Goal: Complete application form

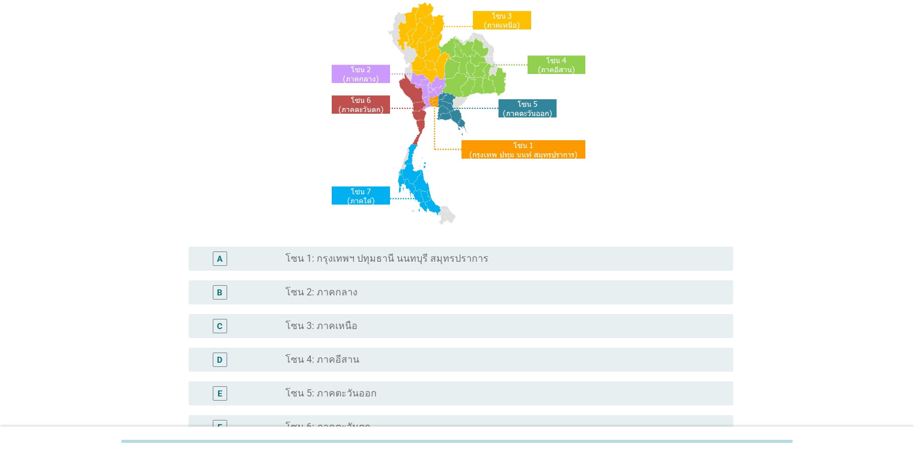
scroll to position [160, 0]
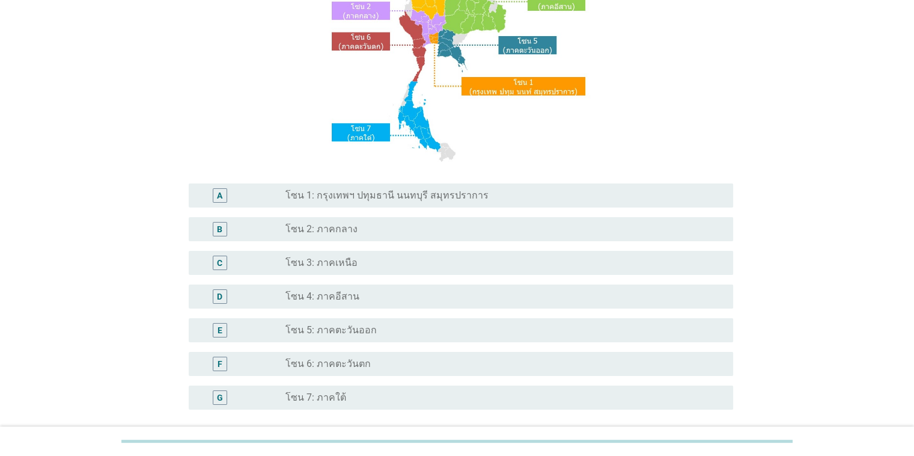
click at [373, 296] on div "radio_button_unchecked โซน 4: ภาคอีสาน" at bounding box center [500, 296] width 428 height 12
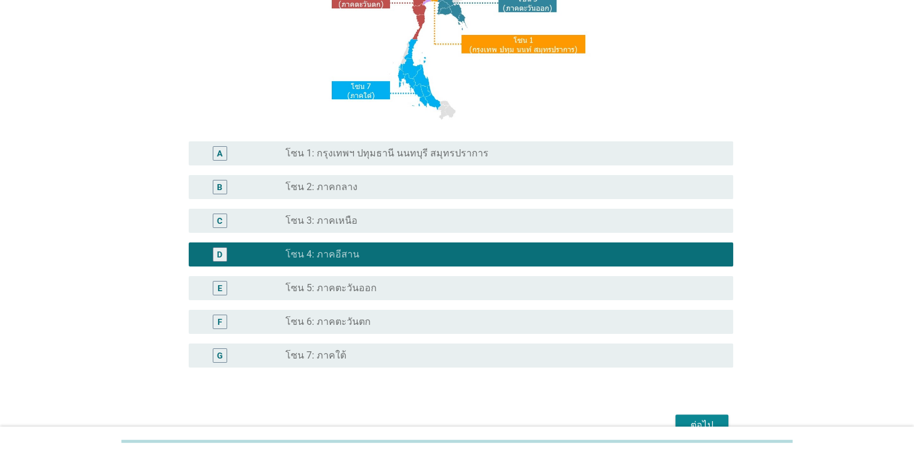
scroll to position [268, 0]
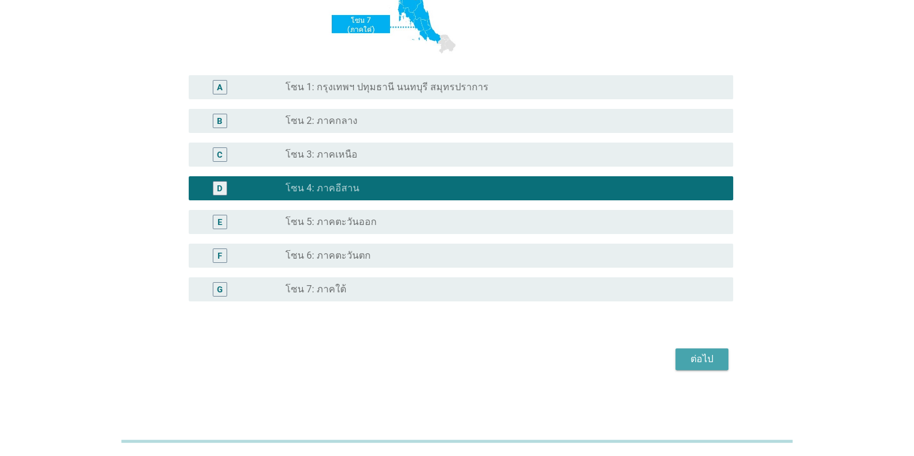
click at [594, 357] on div "ต่อไป" at bounding box center [702, 359] width 34 height 14
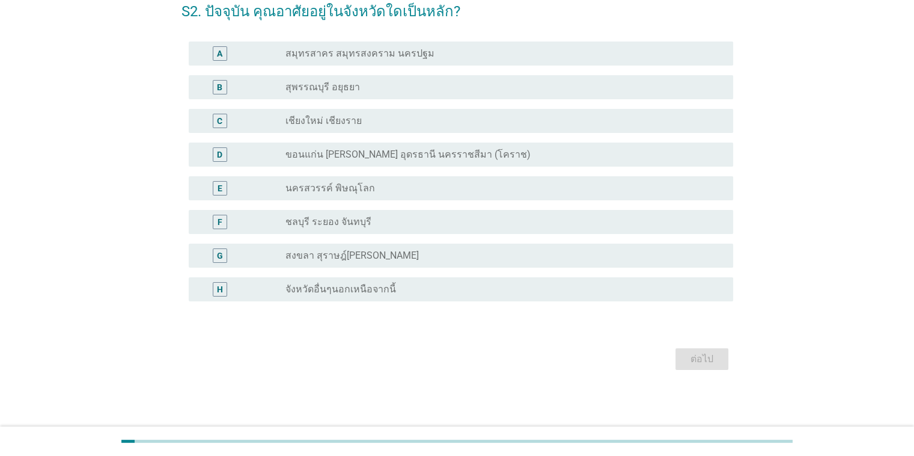
scroll to position [0, 0]
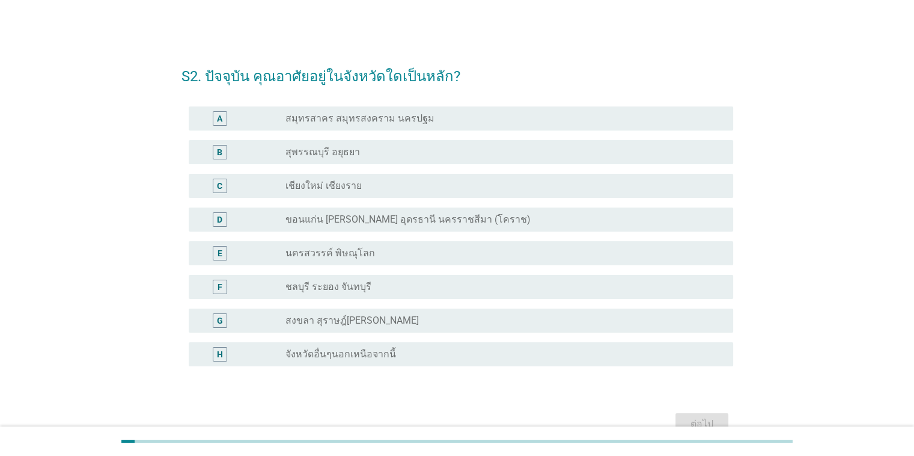
click at [346, 222] on label "ขอนแก่น [PERSON_NAME] อุดรธานี นครราชสีมา (โคราช)" at bounding box center [408, 219] width 245 height 12
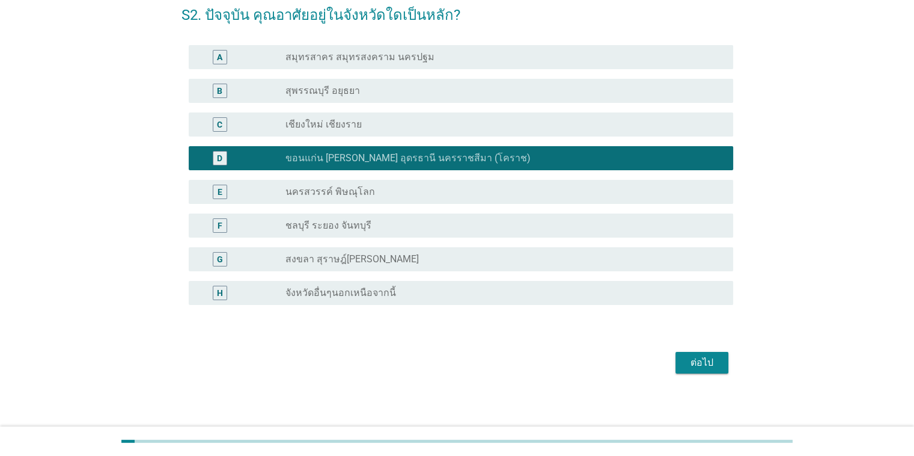
scroll to position [65, 0]
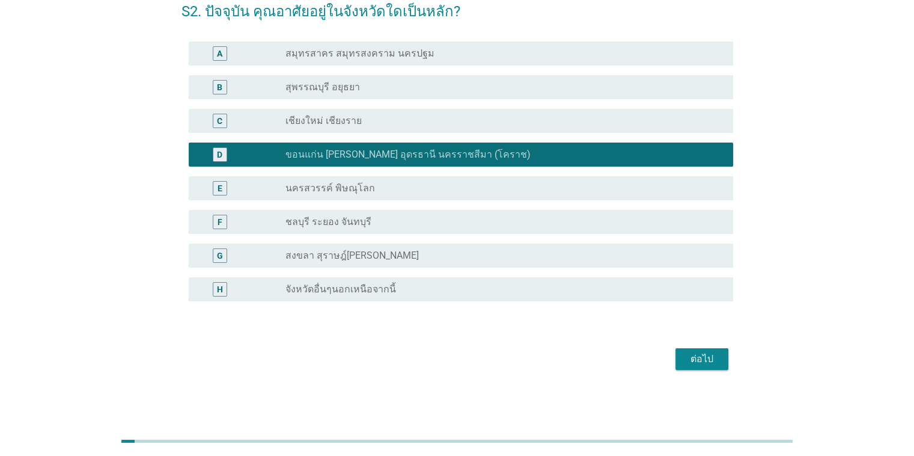
click at [594, 360] on div "ต่อไป" at bounding box center [702, 359] width 34 height 14
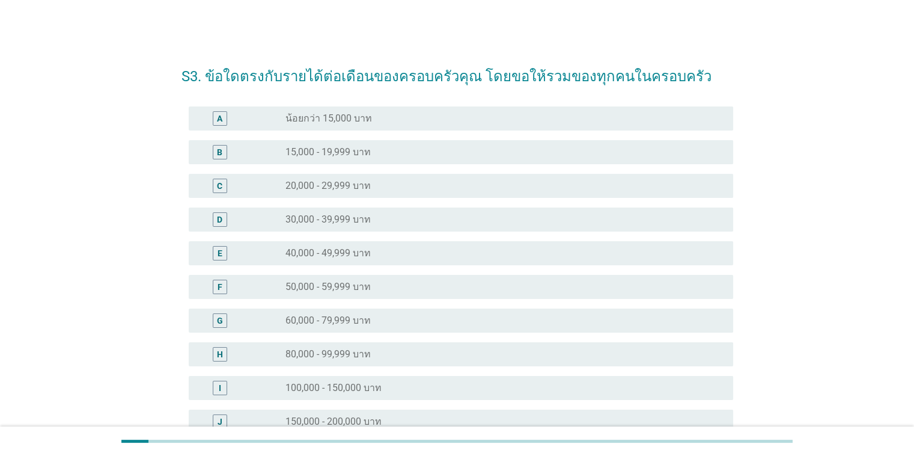
click at [398, 251] on div "radio_button_unchecked 40,000 - 49,999 บาท" at bounding box center [500, 253] width 428 height 12
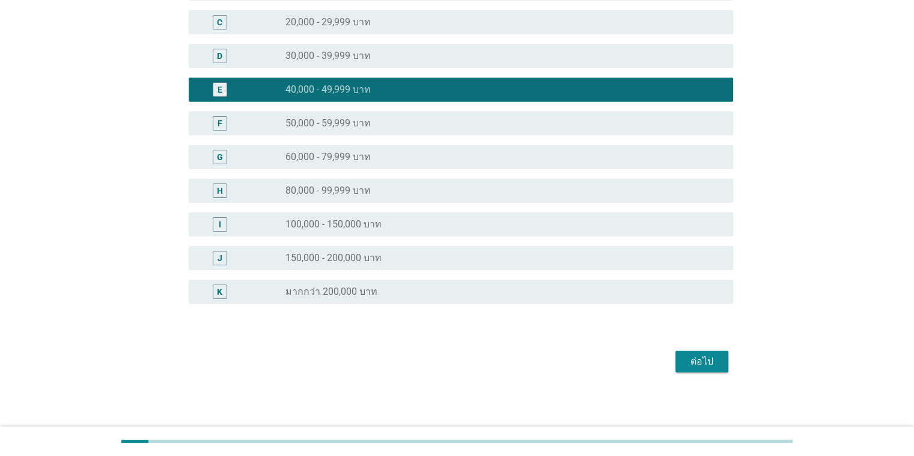
scroll to position [166, 0]
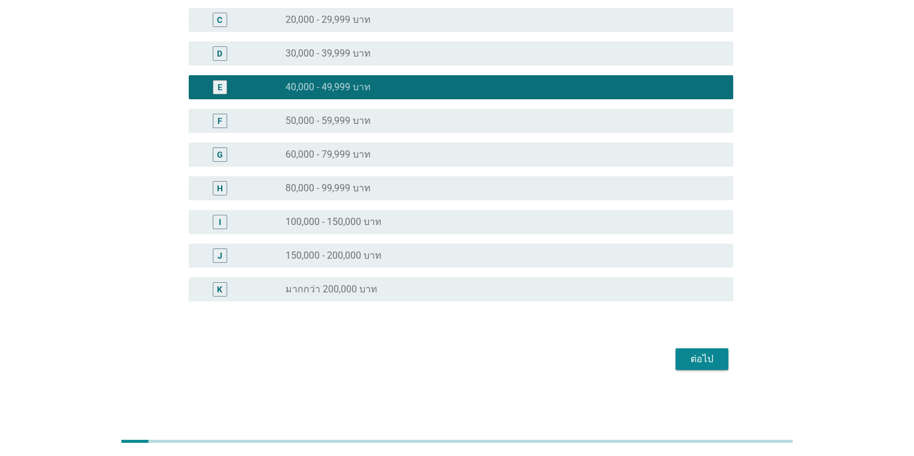
click at [594, 360] on div "ต่อไป" at bounding box center [702, 359] width 34 height 14
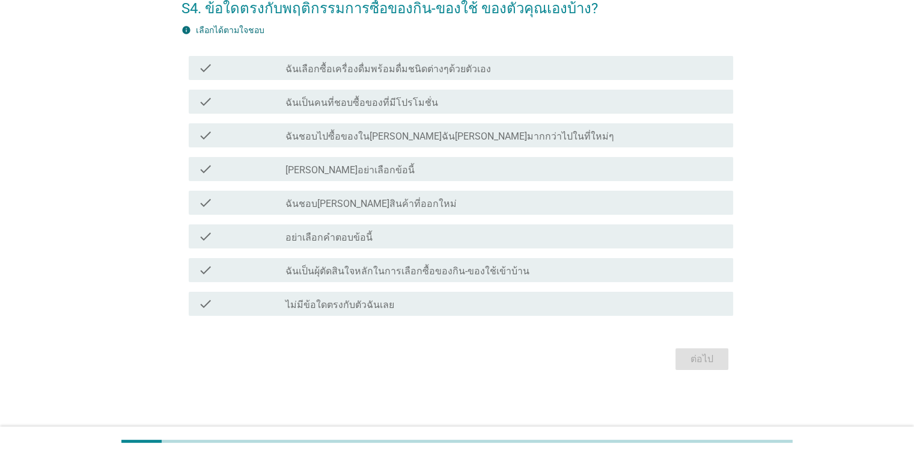
scroll to position [0, 0]
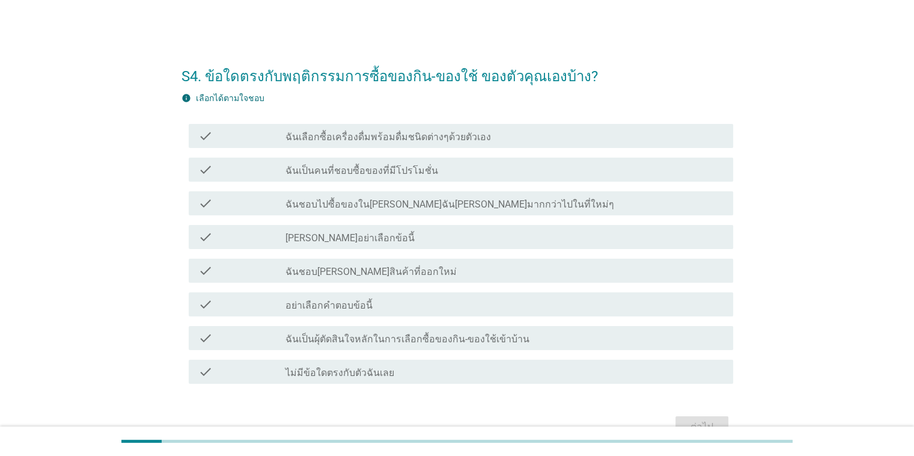
click at [409, 160] on div "check check_box_outline_blank ฉันเป็นคนที่ชอบซื้อของที่มีโปรโมชั่น" at bounding box center [461, 170] width 545 height 24
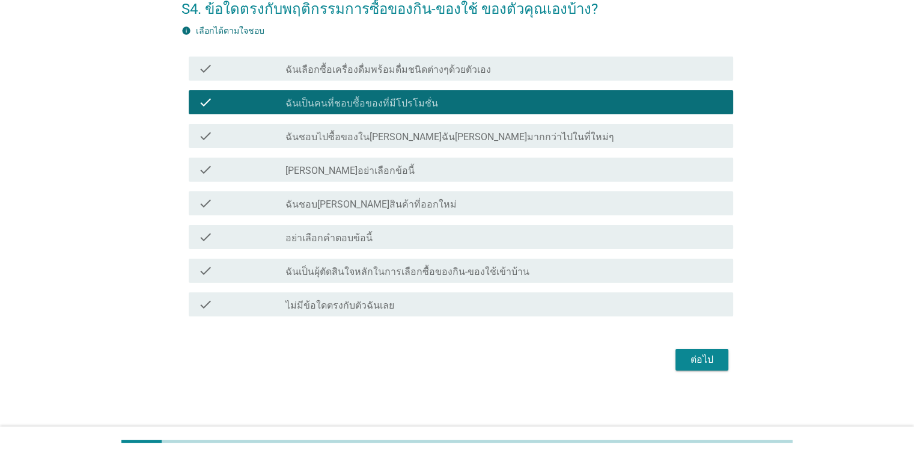
scroll to position [67, 0]
click at [594, 361] on div "ต่อไป" at bounding box center [702, 359] width 34 height 14
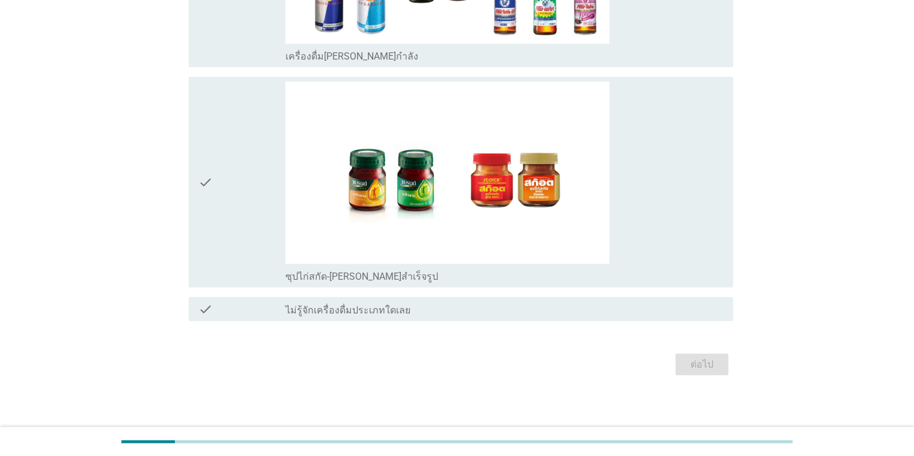
scroll to position [2975, 0]
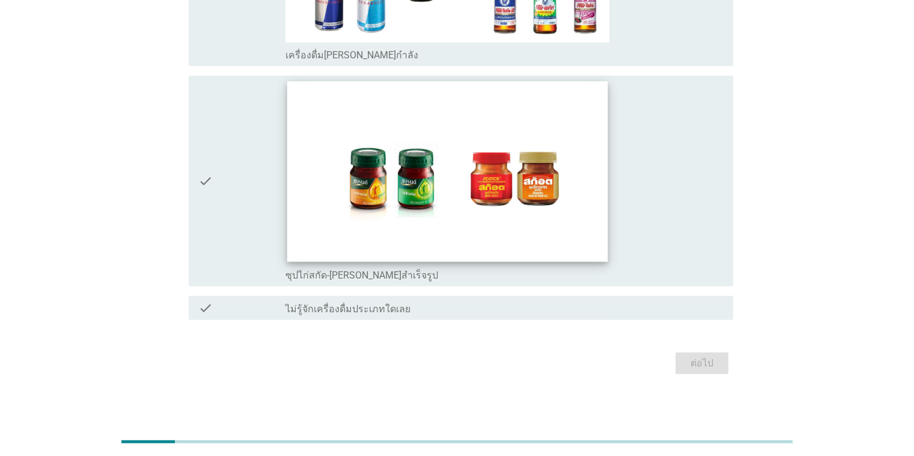
click at [432, 181] on img at bounding box center [447, 171] width 321 height 180
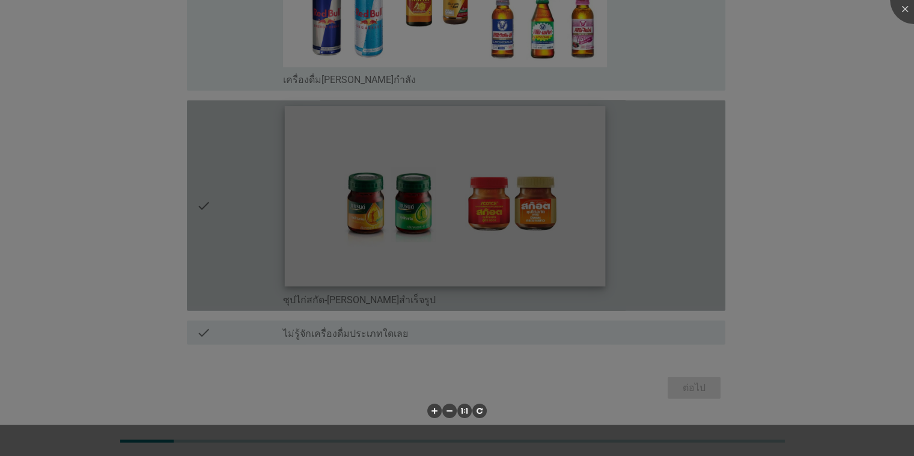
scroll to position [2946, 0]
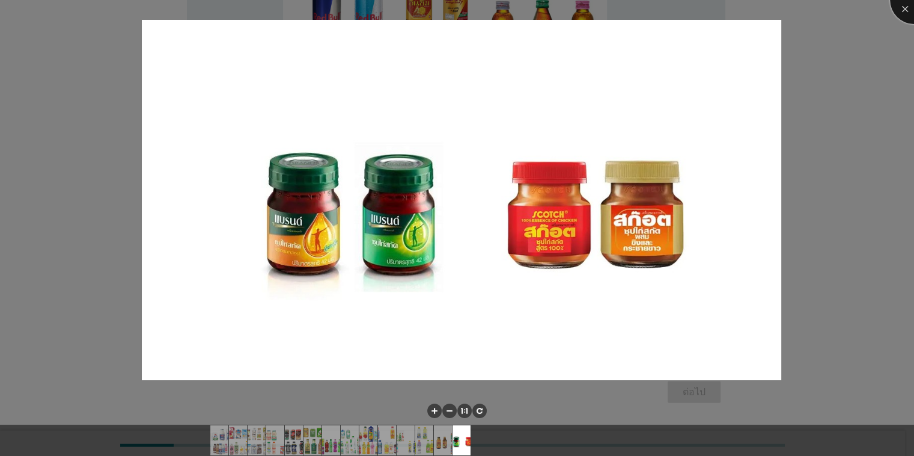
click at [594, 13] on div at bounding box center [914, 0] width 48 height 48
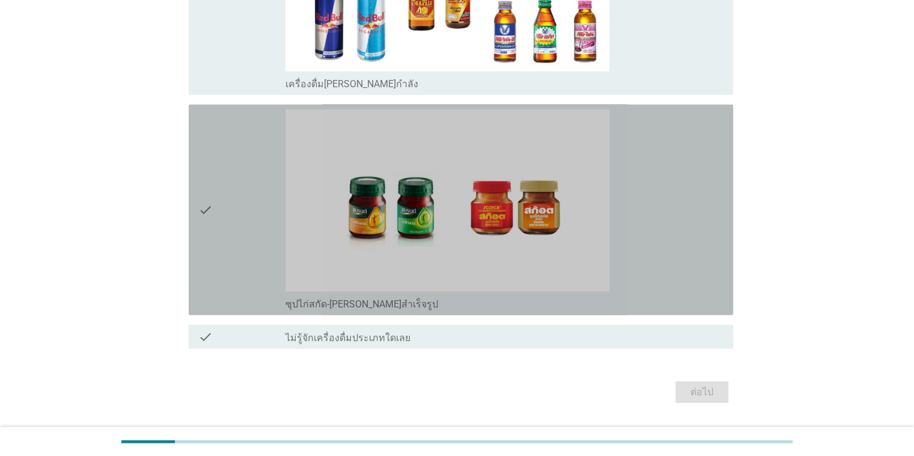
click at [207, 205] on icon "check" at bounding box center [205, 209] width 14 height 201
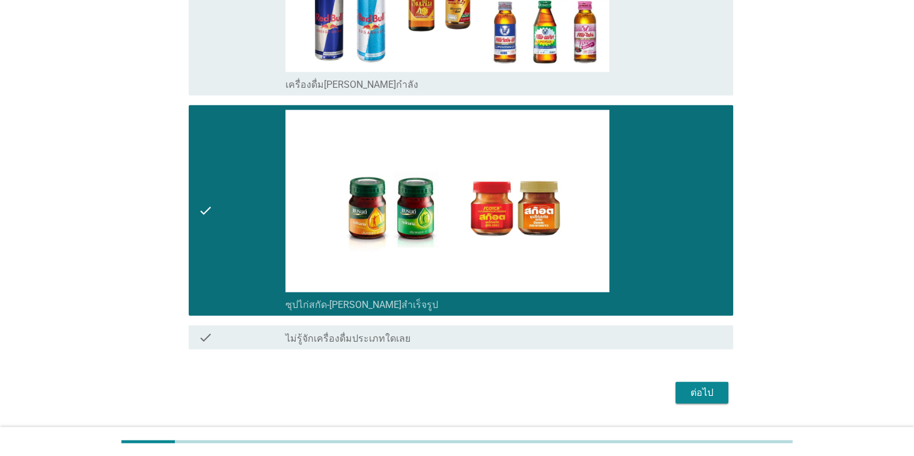
scroll to position [2786, 0]
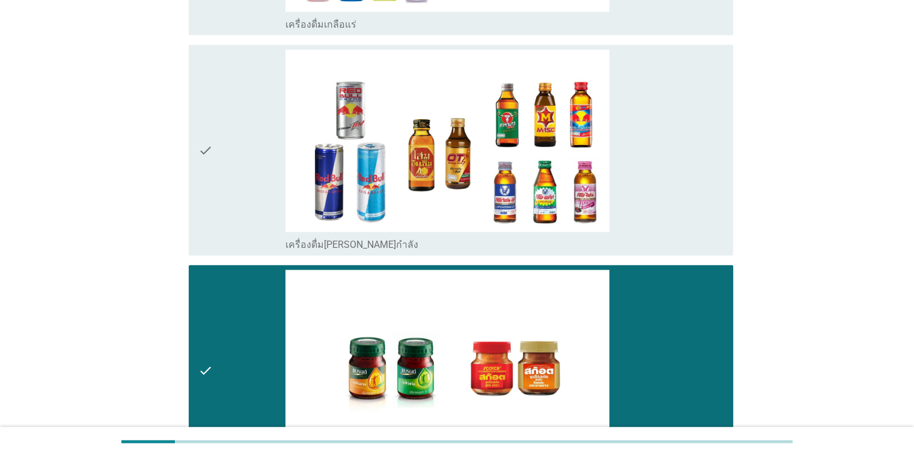
click at [204, 146] on icon "check" at bounding box center [205, 150] width 14 height 201
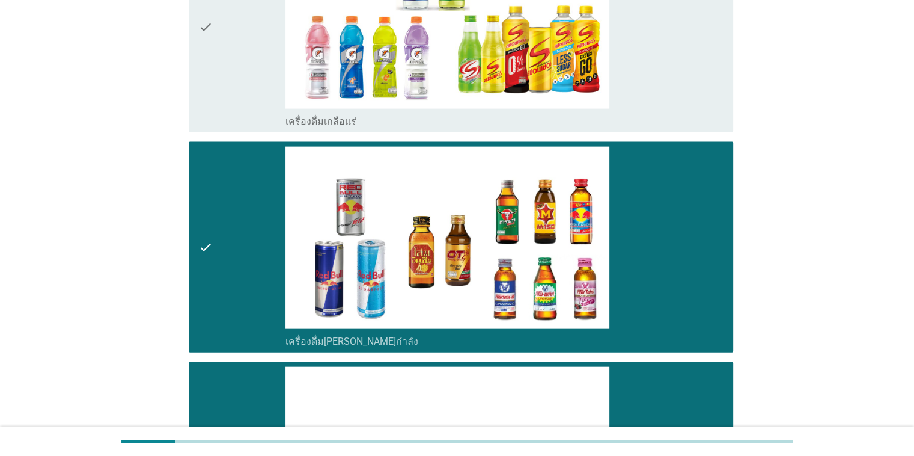
scroll to position [2625, 0]
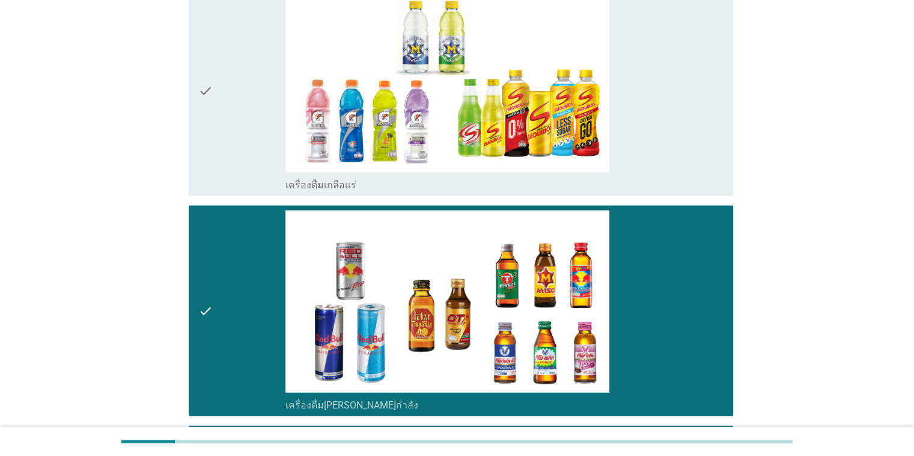
click at [185, 106] on div "check check_box_outline_blank เครื่องดื่มเกลือแร่" at bounding box center [458, 91] width 552 height 220
click at [203, 85] on icon "check" at bounding box center [205, 90] width 14 height 201
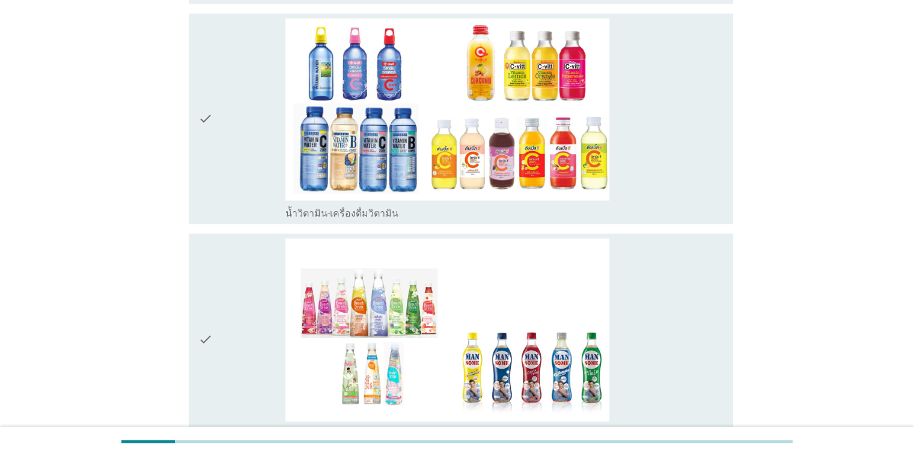
scroll to position [2144, 0]
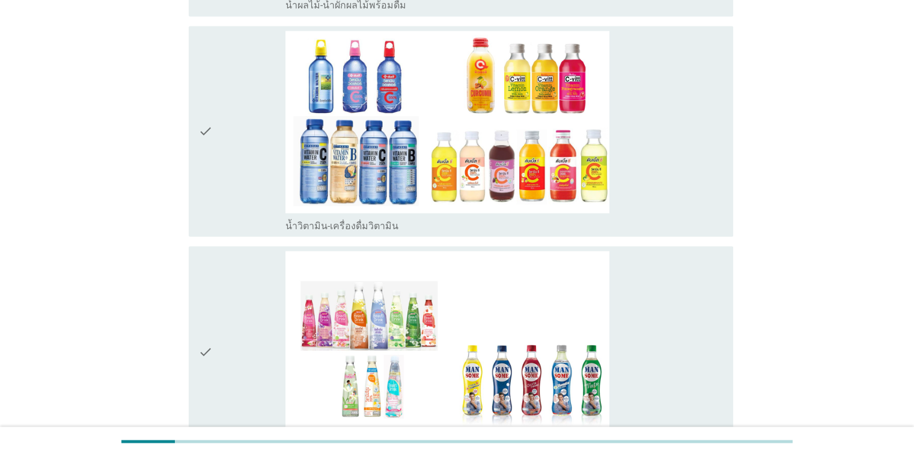
click at [204, 126] on icon "check" at bounding box center [205, 131] width 14 height 201
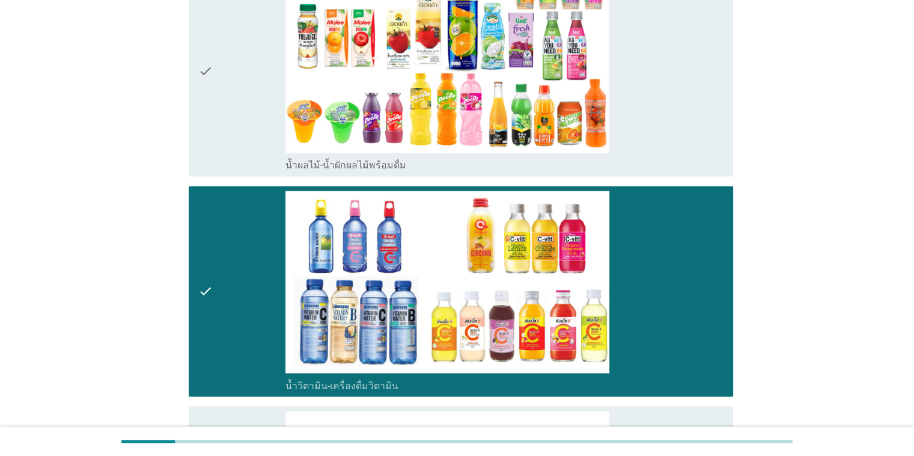
scroll to position [1824, 0]
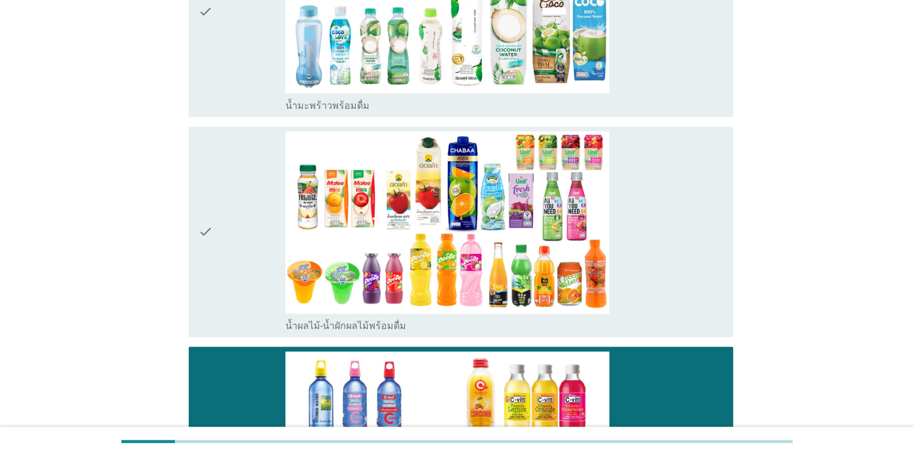
click at [202, 234] on icon "check" at bounding box center [205, 231] width 14 height 201
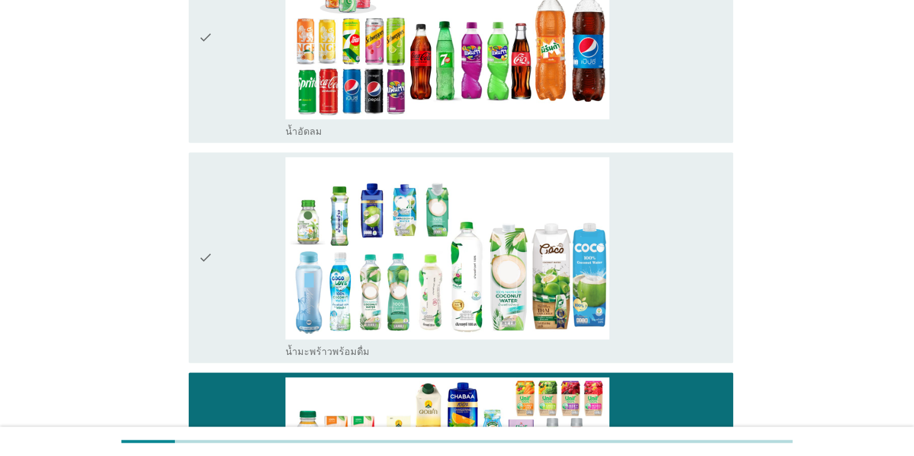
scroll to position [1503, 0]
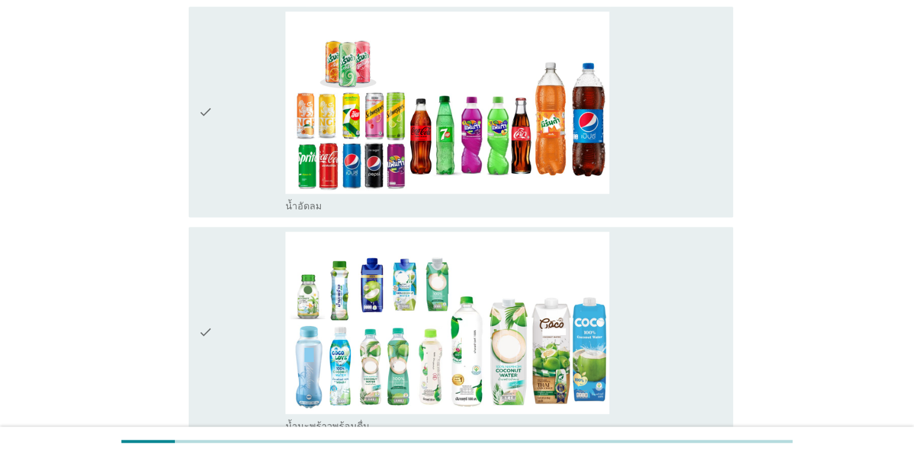
click at [209, 328] on icon "check" at bounding box center [205, 331] width 14 height 201
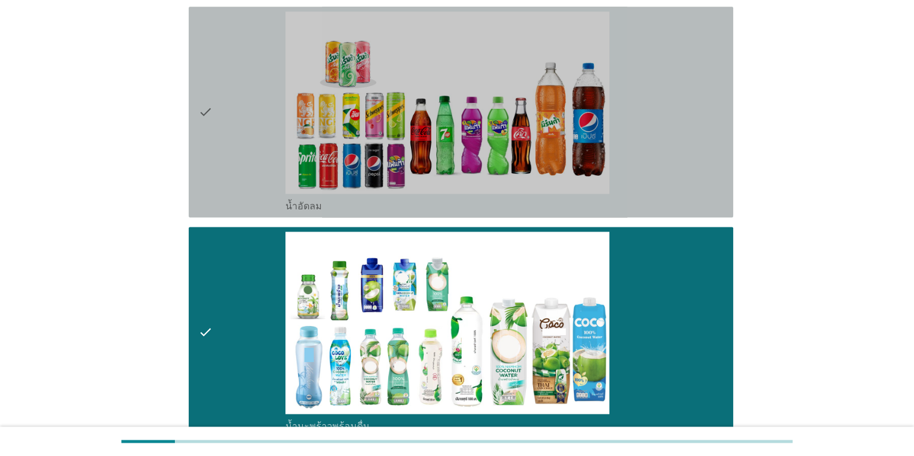
click at [196, 104] on div "check check_box_outline_blank น้ำอัดลม" at bounding box center [461, 112] width 545 height 210
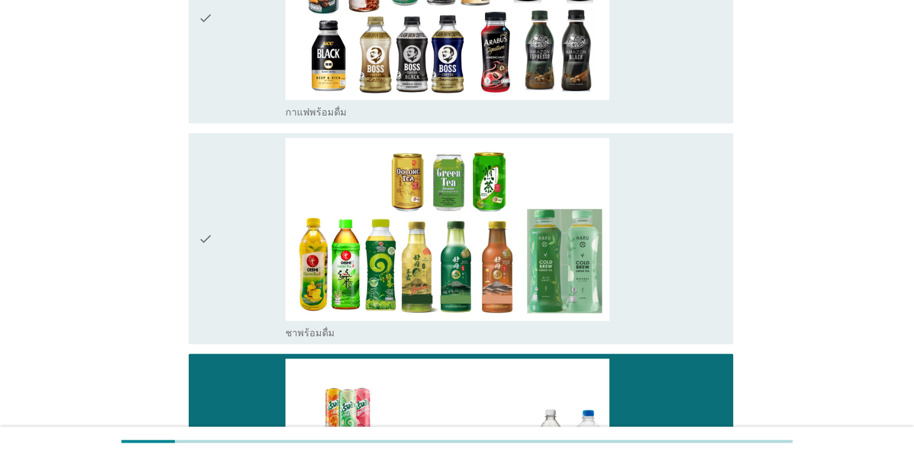
scroll to position [1104, 0]
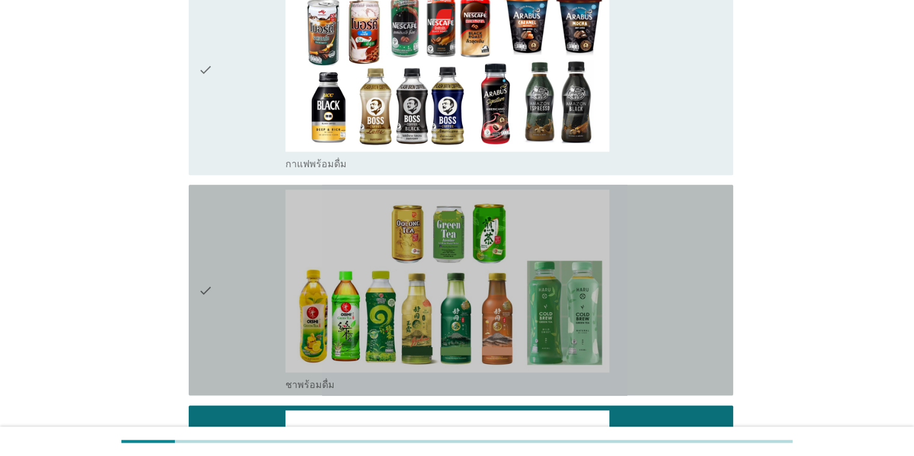
click at [207, 287] on icon "check" at bounding box center [205, 289] width 14 height 201
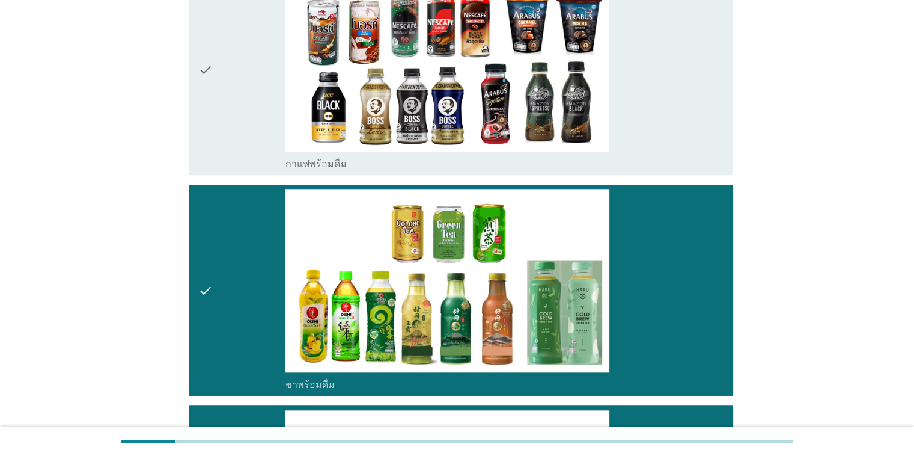
scroll to position [945, 0]
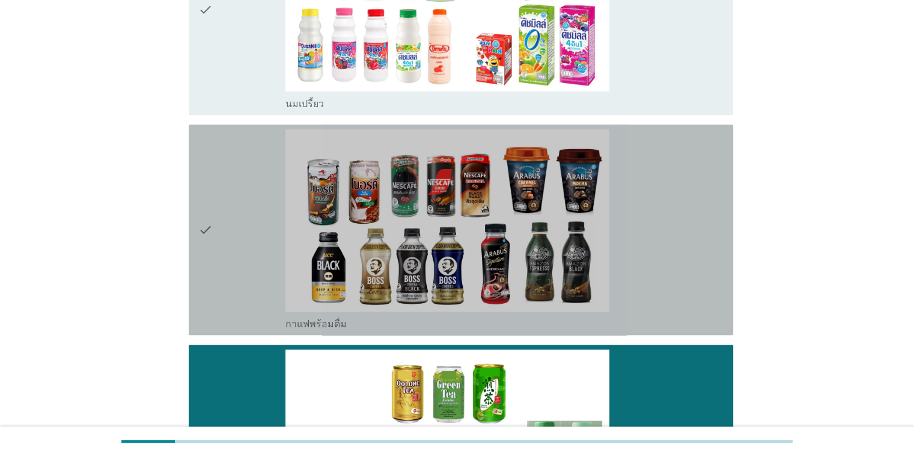
click at [206, 226] on icon "check" at bounding box center [205, 229] width 14 height 201
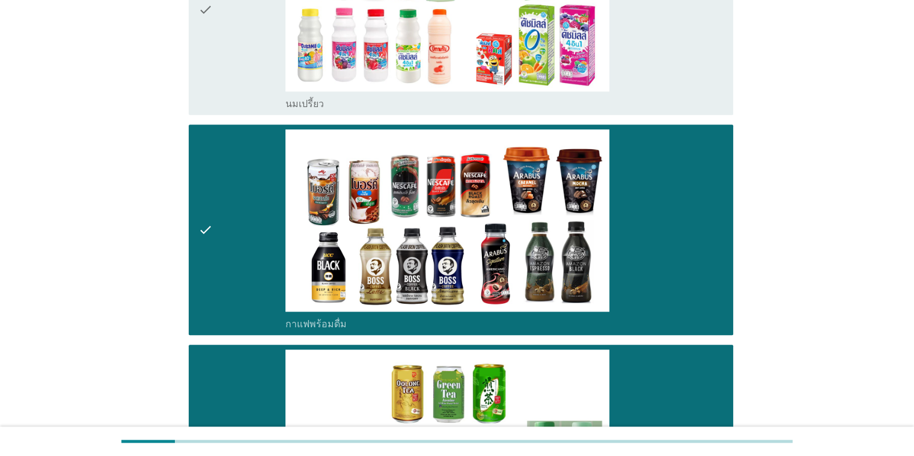
scroll to position [784, 0]
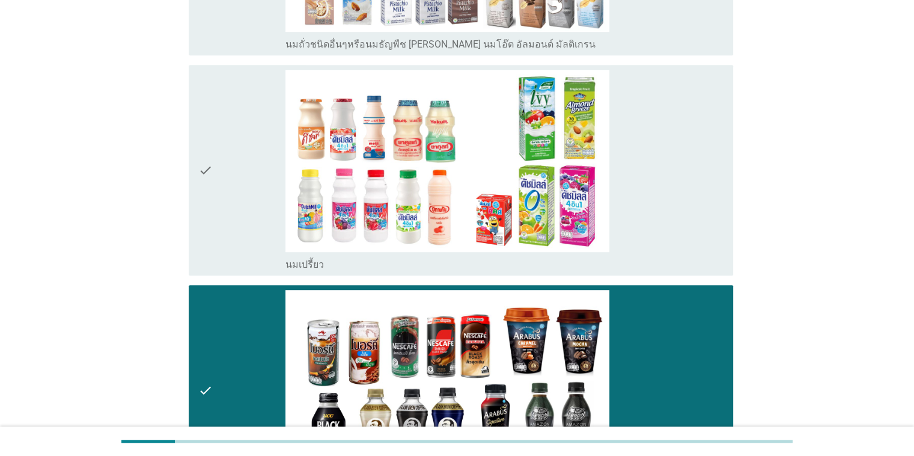
click at [205, 168] on icon "check" at bounding box center [205, 170] width 14 height 201
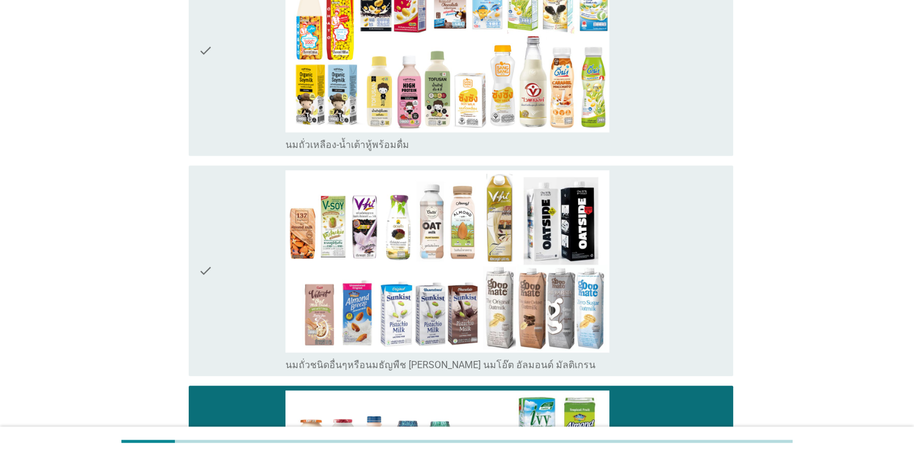
scroll to position [303, 0]
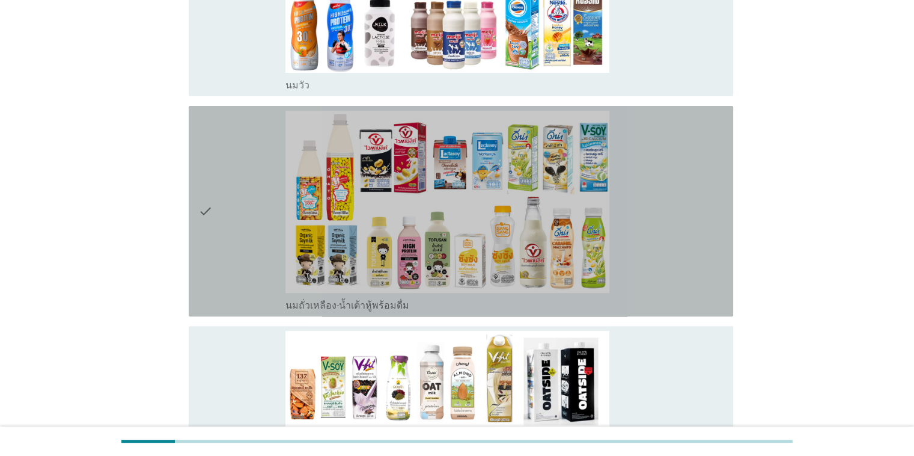
click at [200, 210] on icon "check" at bounding box center [205, 211] width 14 height 201
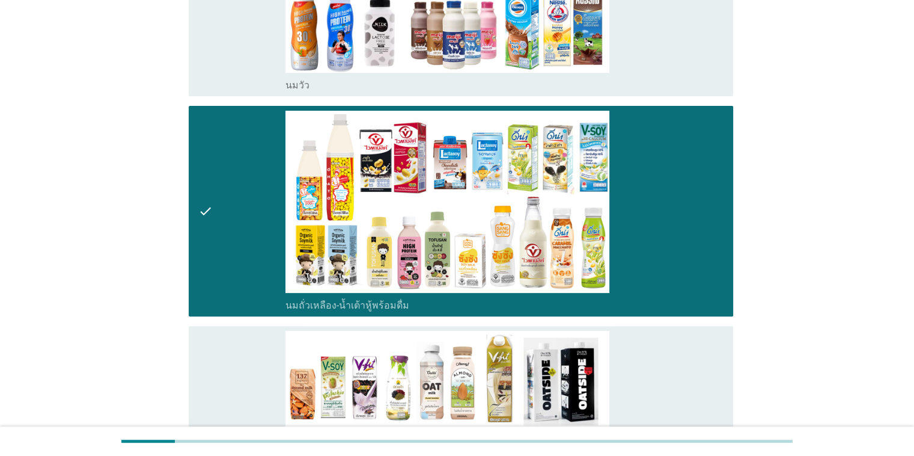
scroll to position [142, 0]
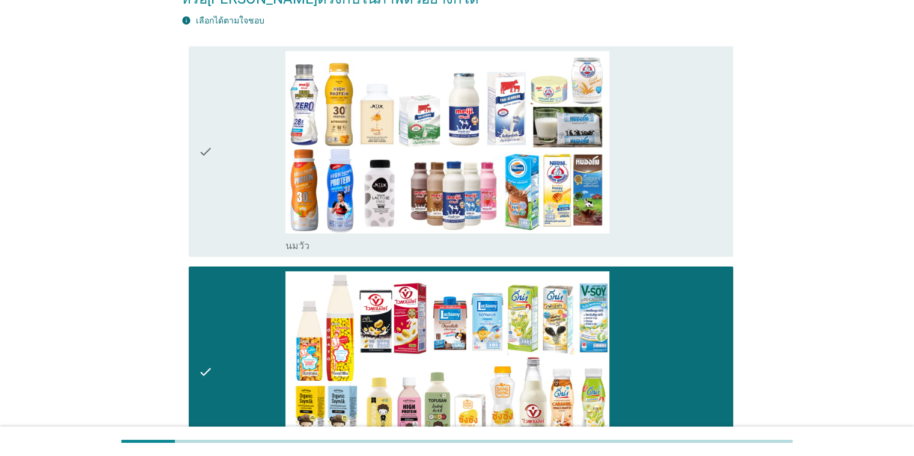
click at [200, 150] on icon "check" at bounding box center [205, 151] width 14 height 201
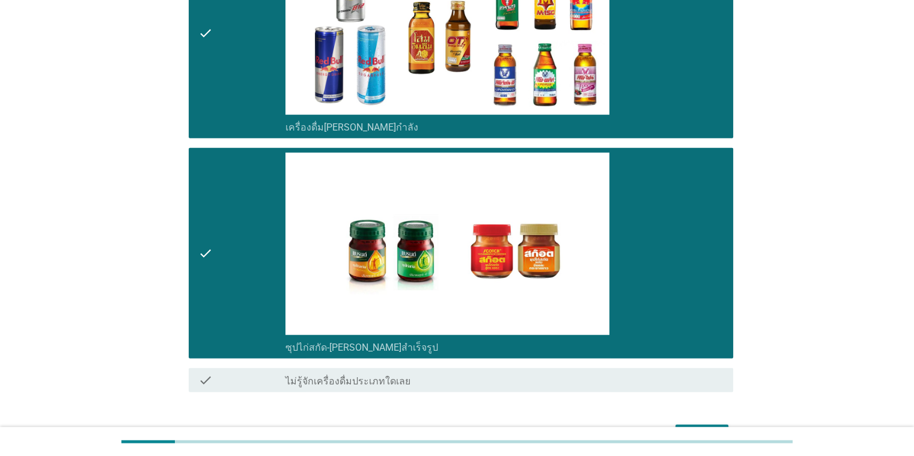
scroll to position [2975, 0]
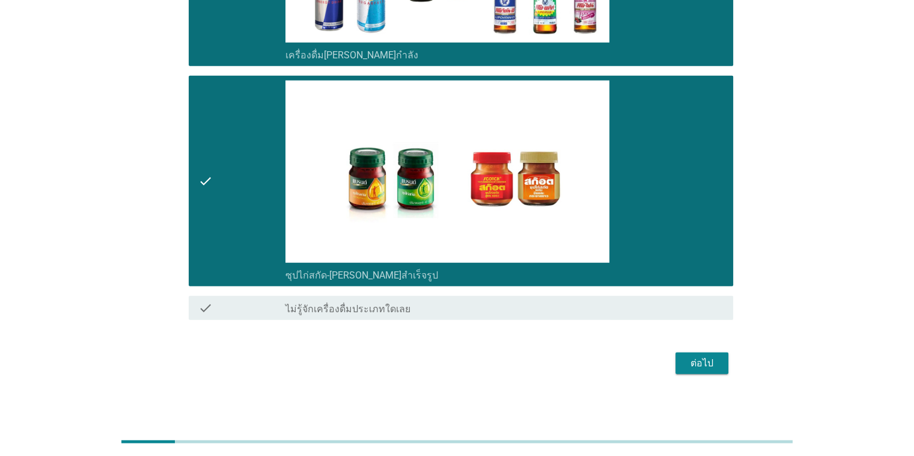
click at [594, 361] on div "ต่อไป" at bounding box center [702, 363] width 34 height 14
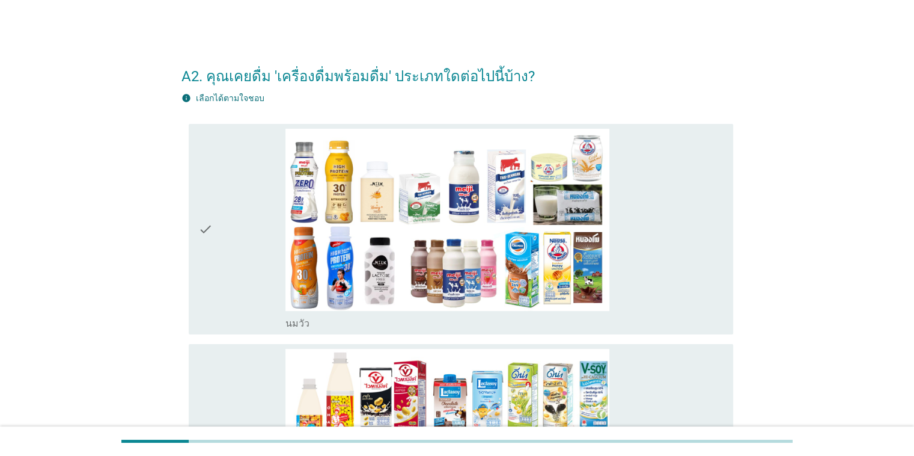
click at [205, 233] on icon "check" at bounding box center [205, 229] width 14 height 201
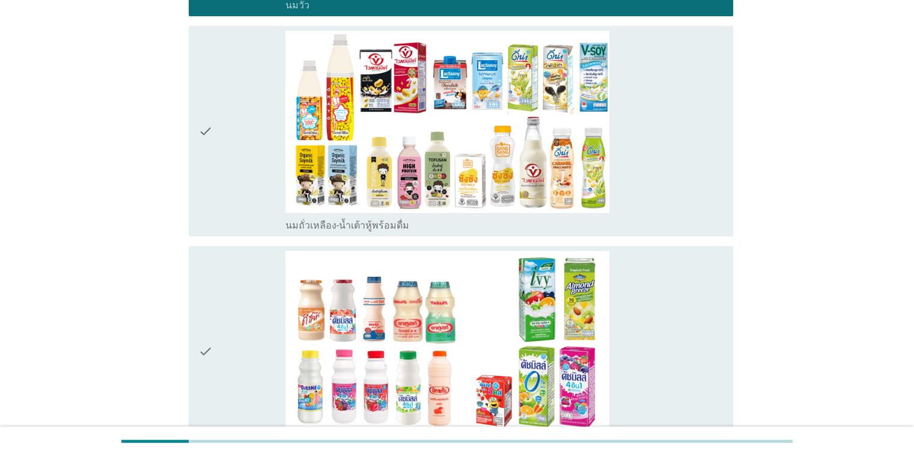
scroll to position [320, 0]
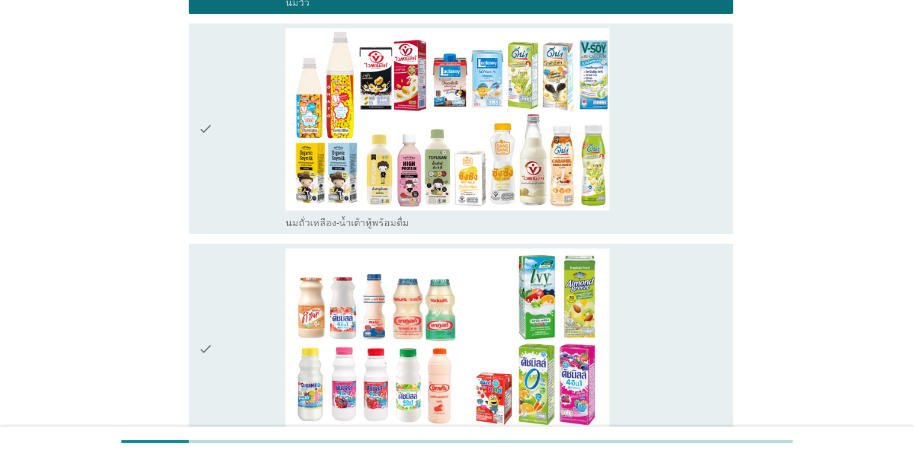
click at [197, 132] on div "check check_box_outline_blank นมถั่วเหลือง-น้ำเต้าหู้พร้อมดื่ม" at bounding box center [461, 128] width 545 height 210
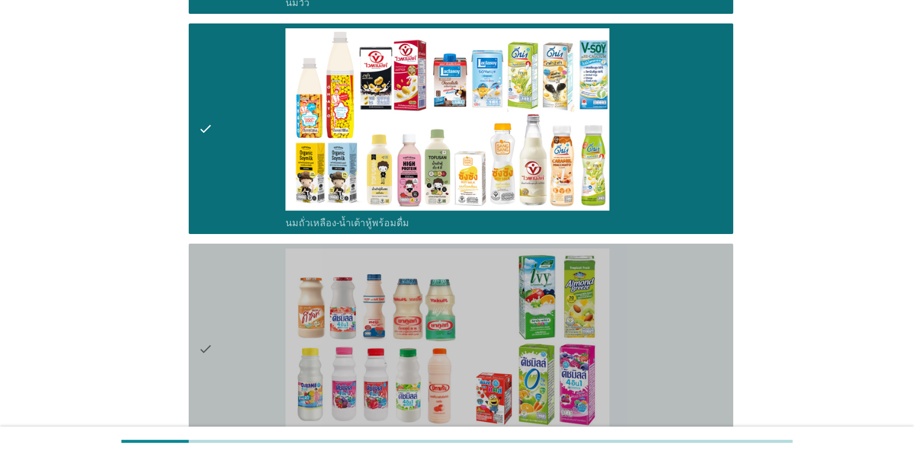
click at [211, 350] on icon "check" at bounding box center [205, 348] width 14 height 201
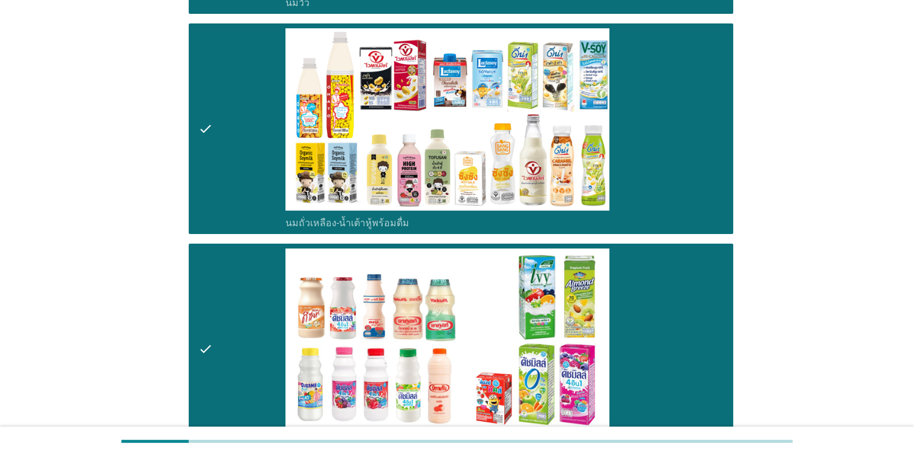
scroll to position [641, 0]
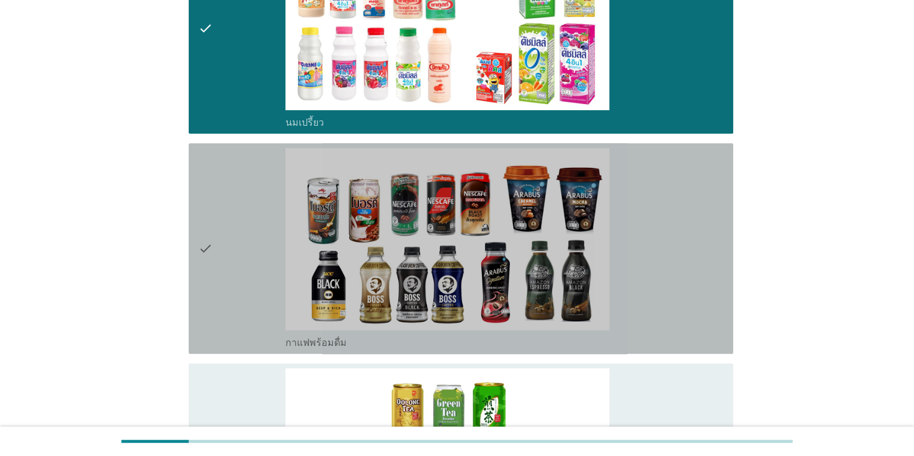
click at [199, 251] on icon "check" at bounding box center [205, 248] width 14 height 201
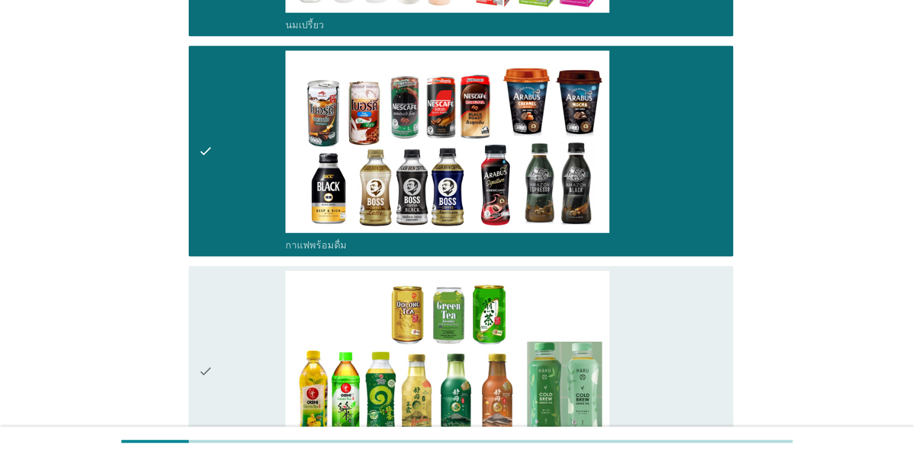
scroll to position [801, 0]
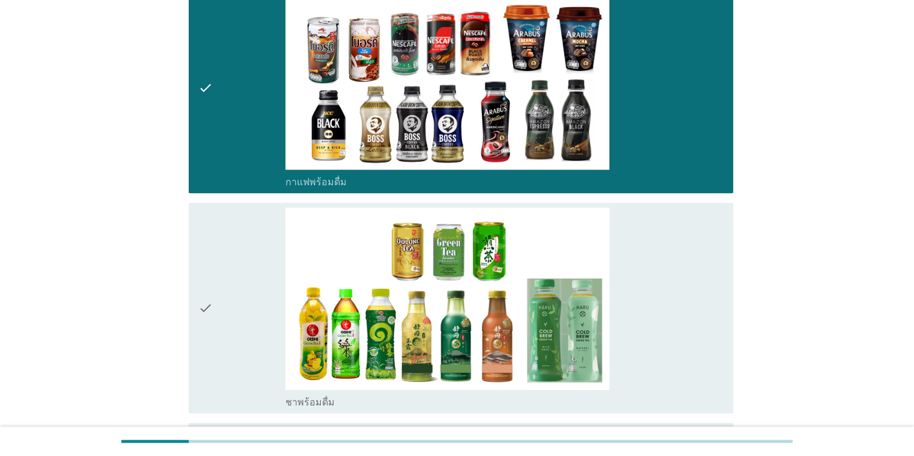
click at [195, 301] on div "check check_box_outline_blank ชาพร้อมดื่ม" at bounding box center [461, 308] width 545 height 210
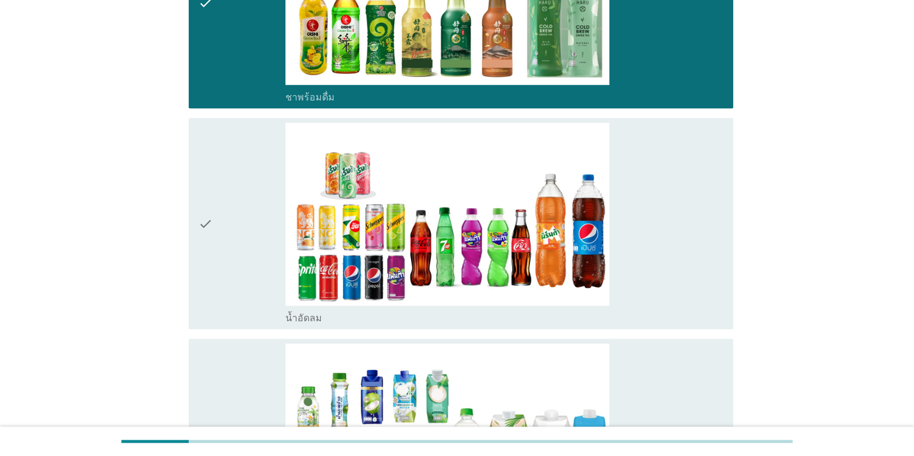
scroll to position [1122, 0]
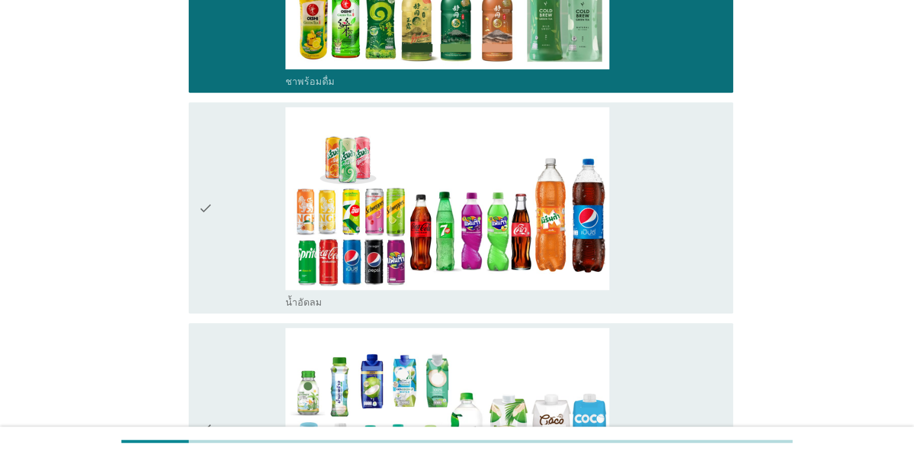
click at [202, 204] on icon "check" at bounding box center [205, 207] width 14 height 201
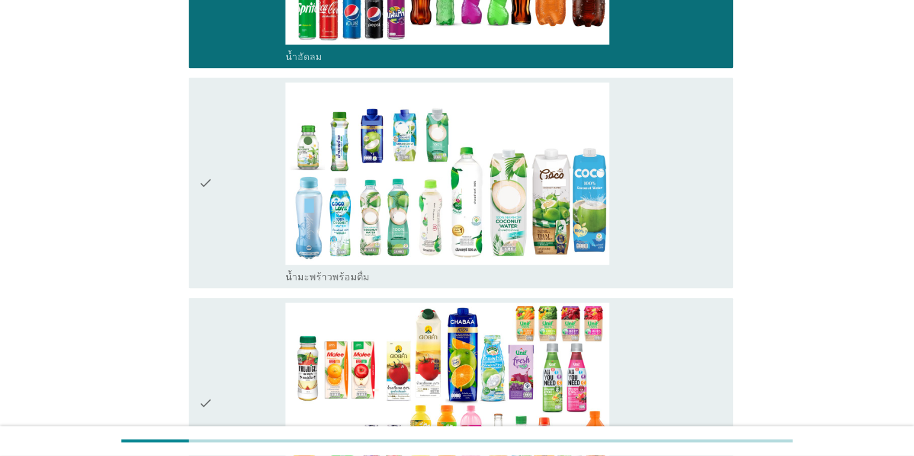
scroll to position [1443, 0]
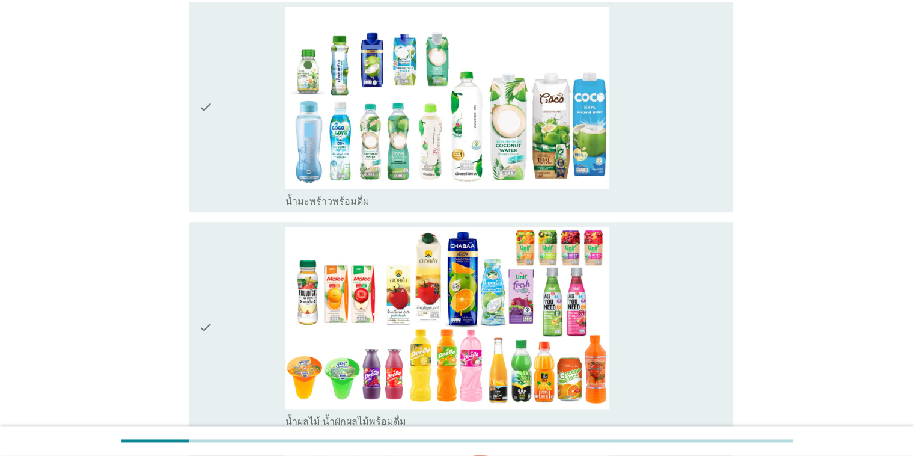
click at [204, 106] on icon "check" at bounding box center [205, 107] width 14 height 201
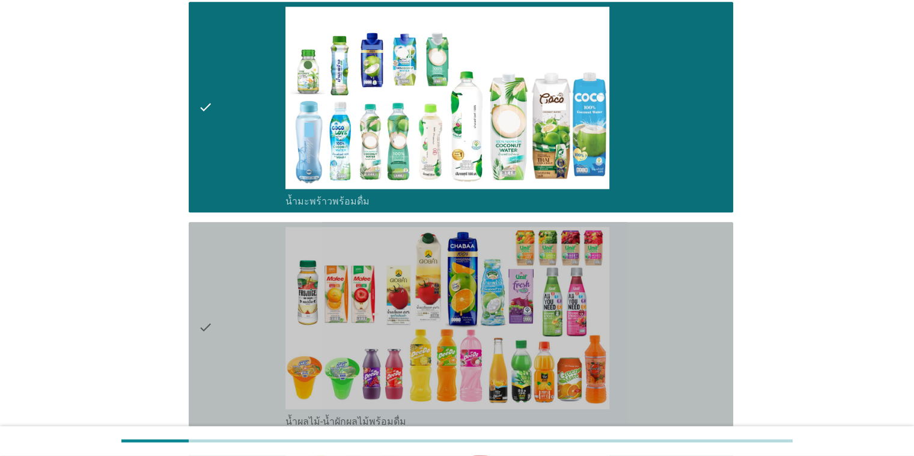
click at [207, 326] on icon "check" at bounding box center [205, 327] width 14 height 201
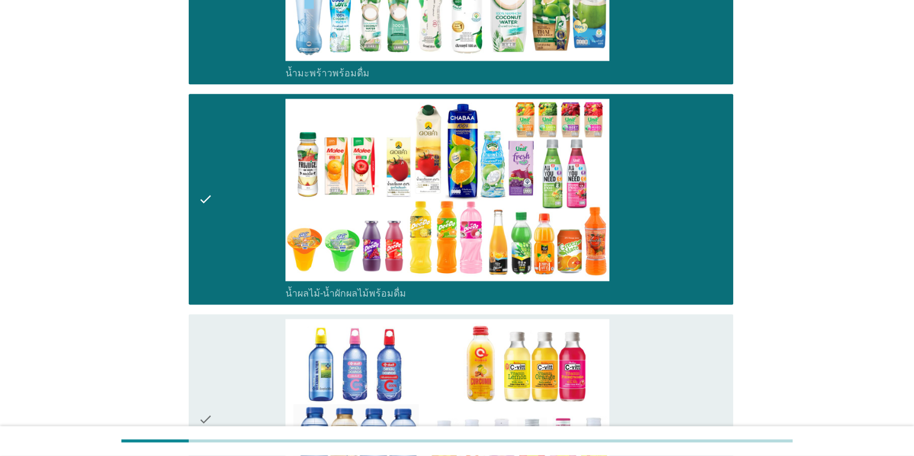
scroll to position [1763, 0]
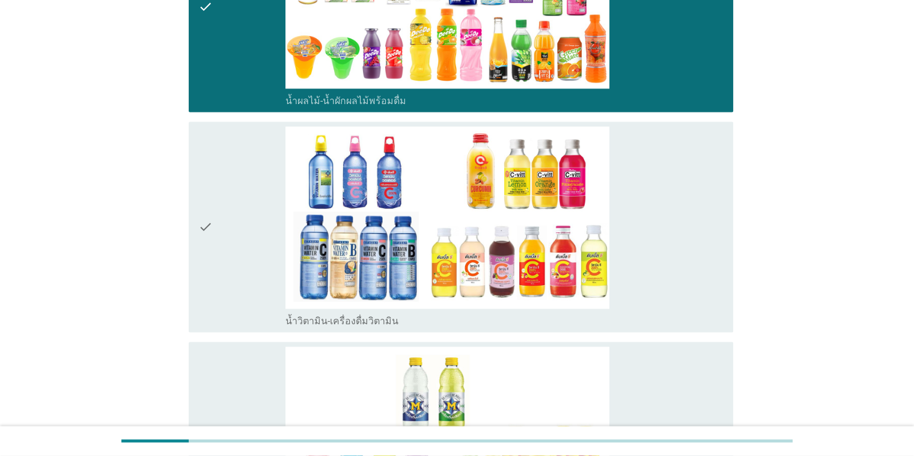
click at [195, 232] on div "check check_box_outline_blank น้ำวิตามิน-เครื่องดื่มวิตามิน" at bounding box center [461, 226] width 545 height 210
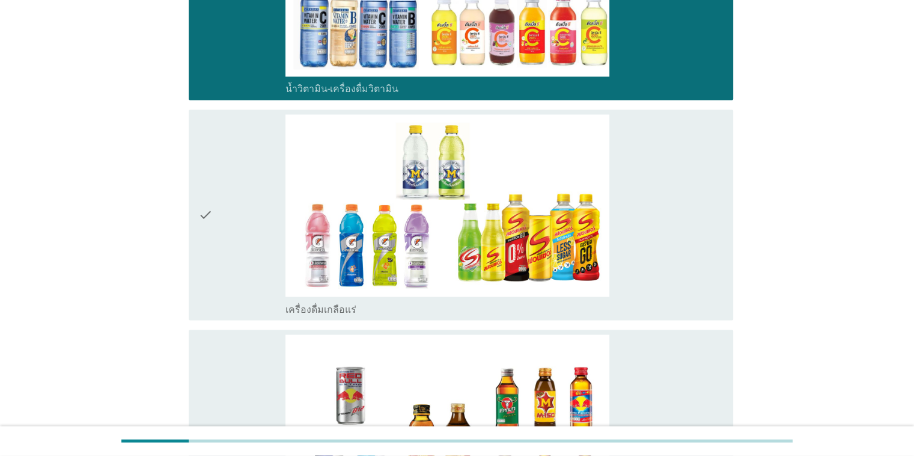
scroll to position [2084, 0]
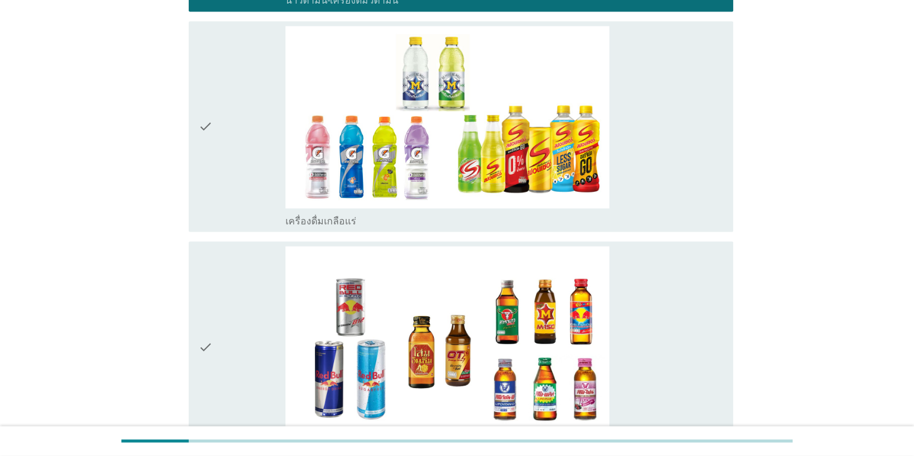
click at [197, 128] on div "check check_box_outline_blank เครื่องดื่มเกลือแร่" at bounding box center [461, 126] width 545 height 210
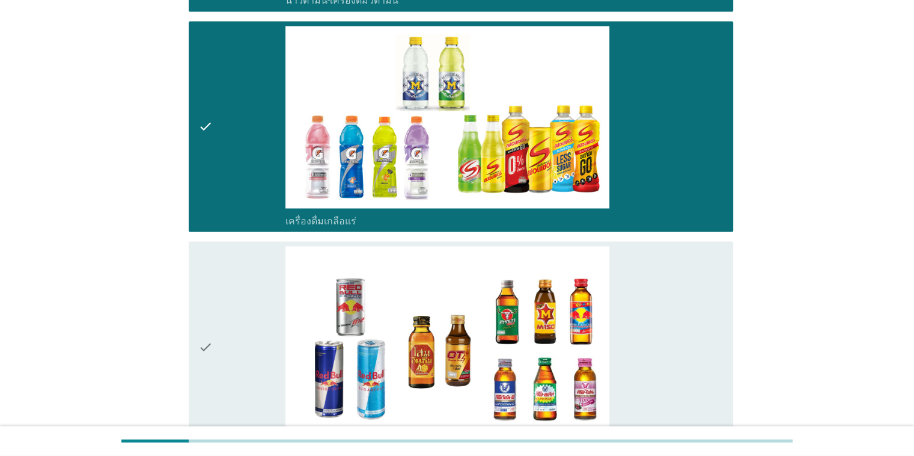
click at [202, 343] on icon "check" at bounding box center [205, 346] width 14 height 201
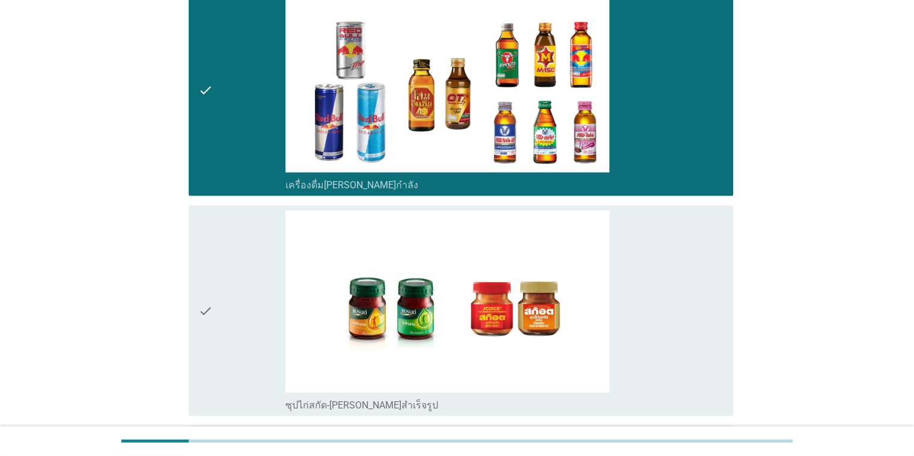
scroll to position [2405, 0]
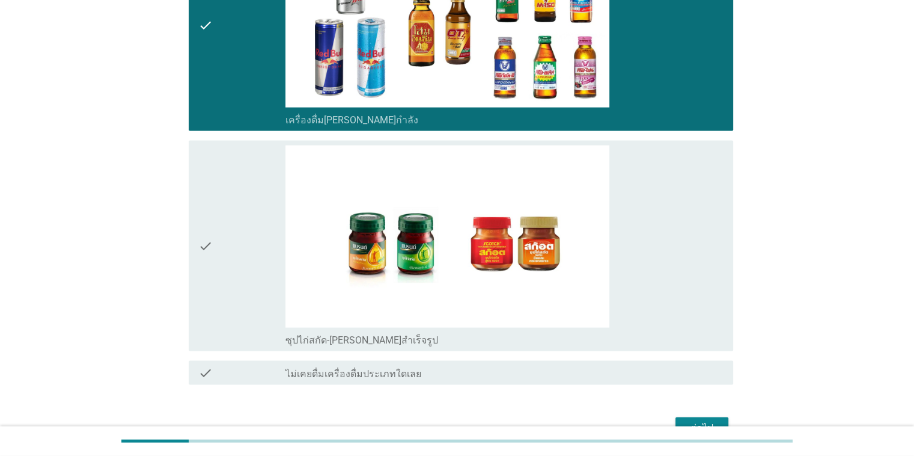
click at [202, 239] on icon "check" at bounding box center [205, 246] width 14 height 201
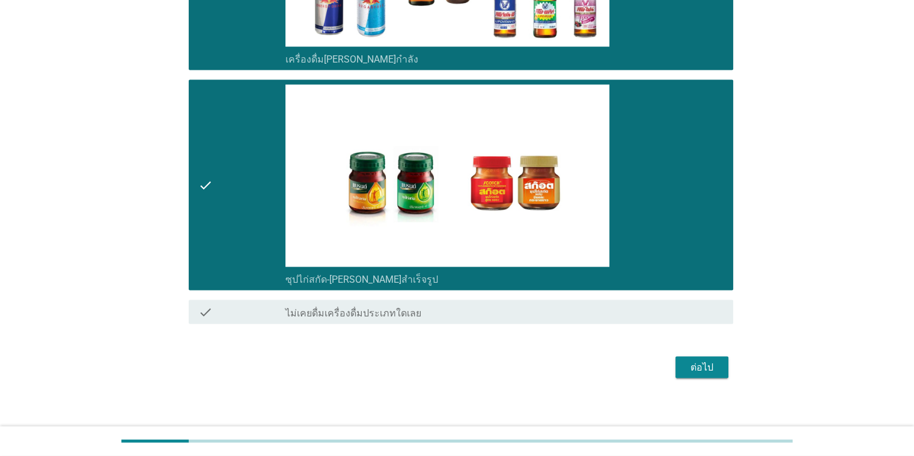
scroll to position [2471, 0]
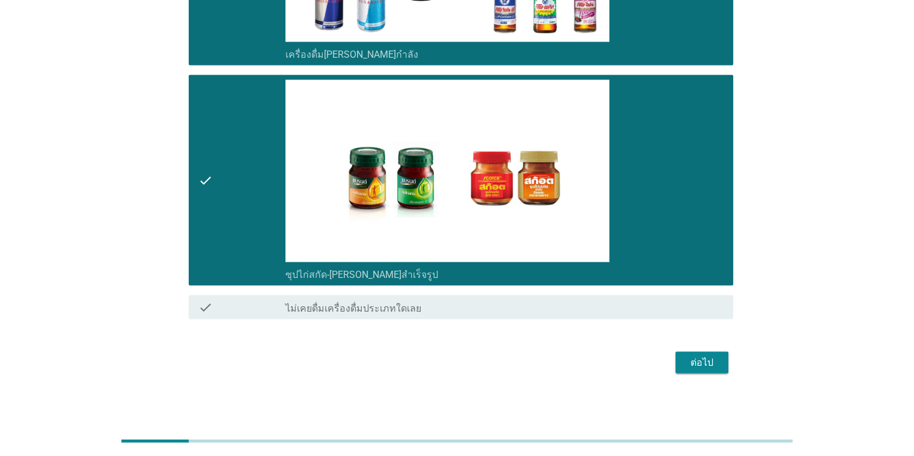
click at [594, 358] on div "ต่อไป" at bounding box center [702, 362] width 34 height 14
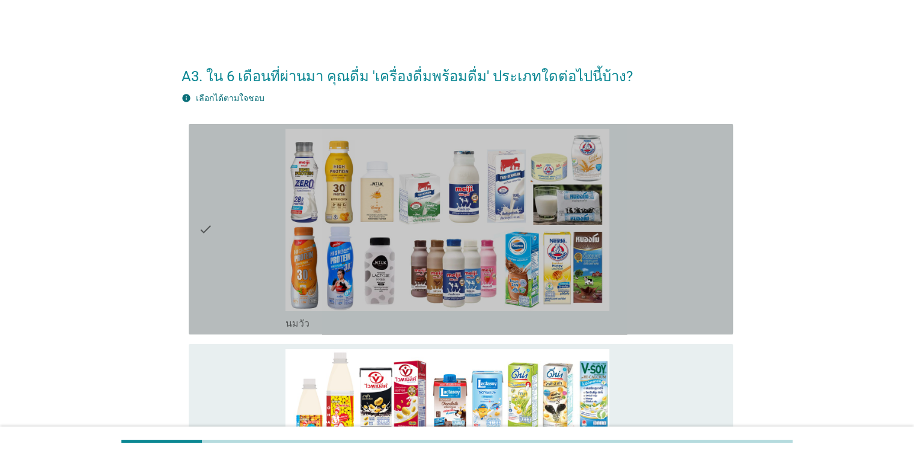
click at [194, 230] on div "check check_box_outline_blank [PERSON_NAME]" at bounding box center [461, 229] width 545 height 210
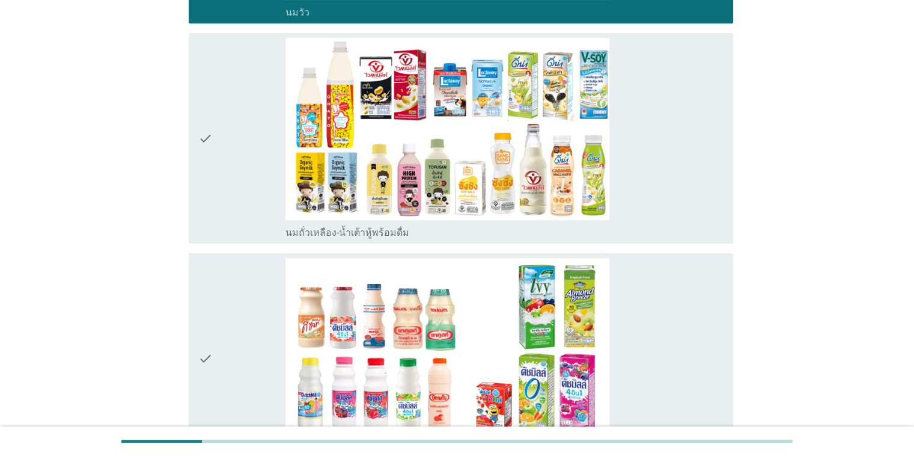
scroll to position [320, 0]
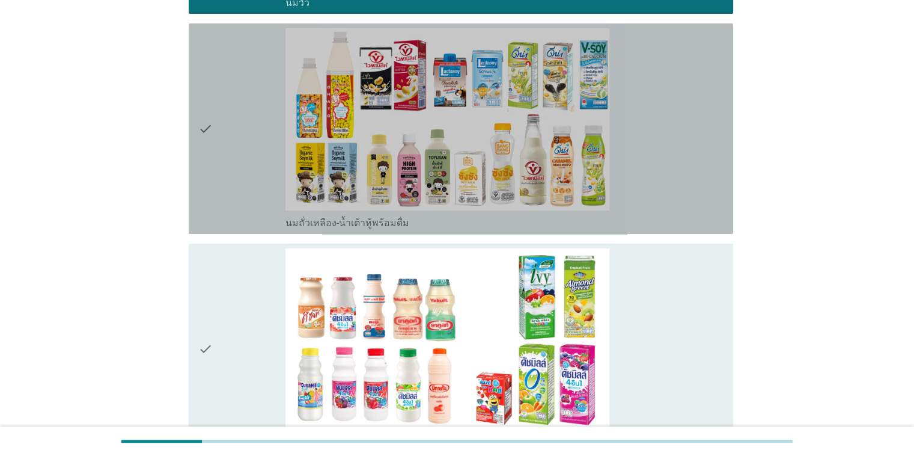
click at [196, 133] on div "check check_box_outline_blank นมถั่วเหลือง-น้ำเต้าหู้พร้อมดื่ม" at bounding box center [461, 128] width 545 height 210
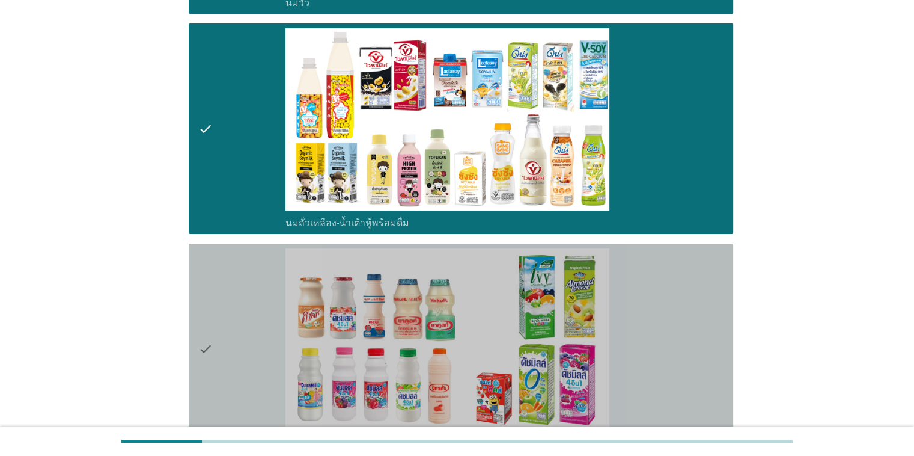
click at [204, 345] on icon "check" at bounding box center [205, 348] width 14 height 201
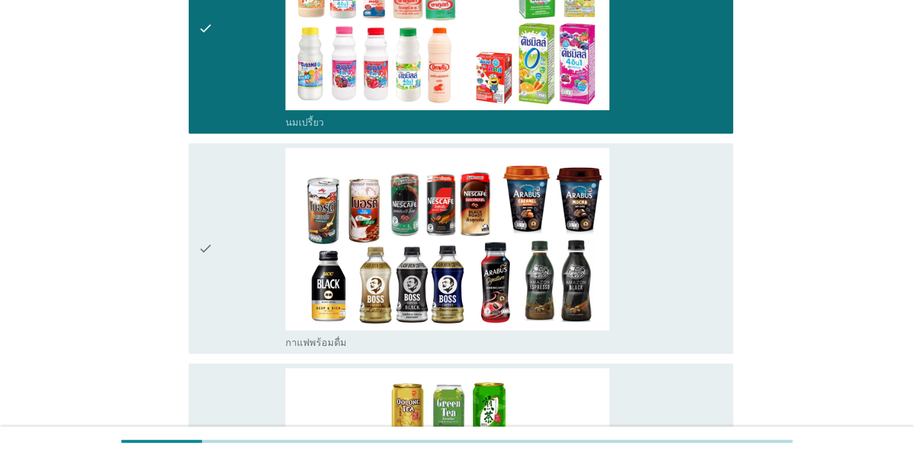
scroll to position [801, 0]
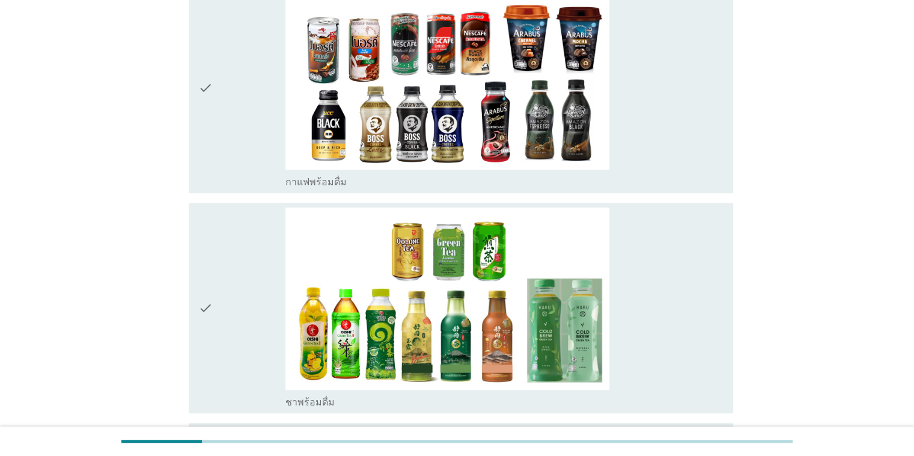
click at [214, 310] on div "check" at bounding box center [242, 307] width 88 height 201
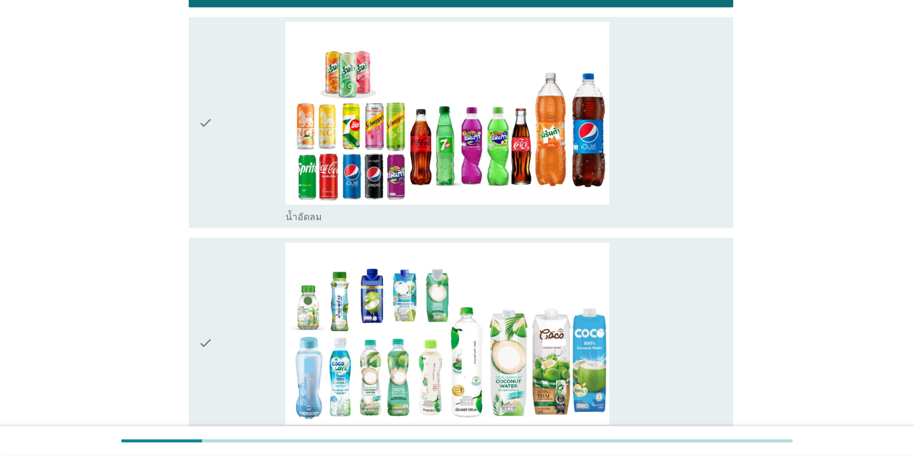
scroll to position [1282, 0]
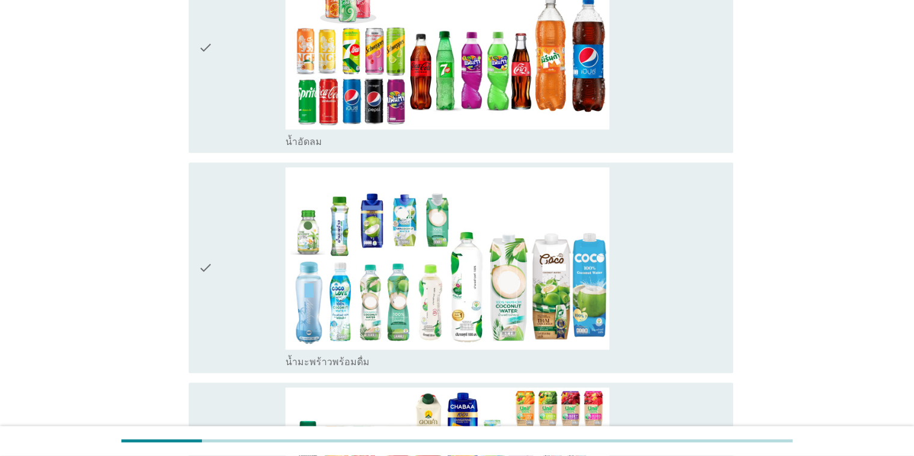
click at [200, 47] on icon "check" at bounding box center [205, 46] width 14 height 201
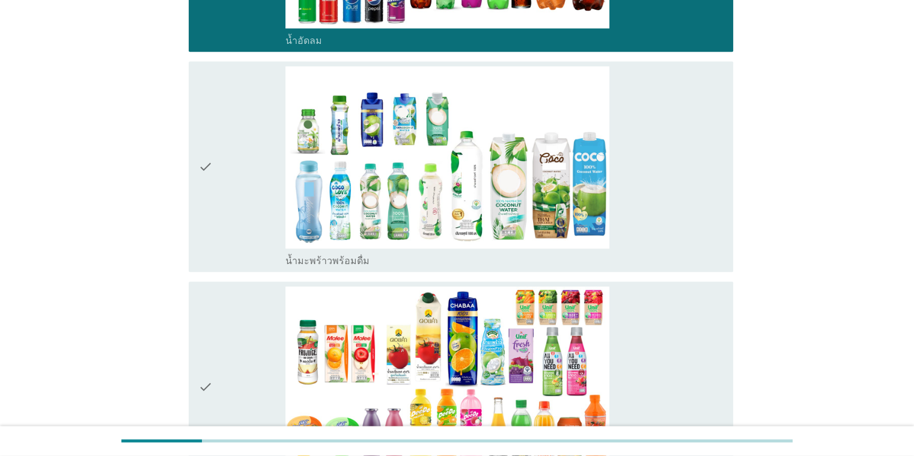
scroll to position [1603, 0]
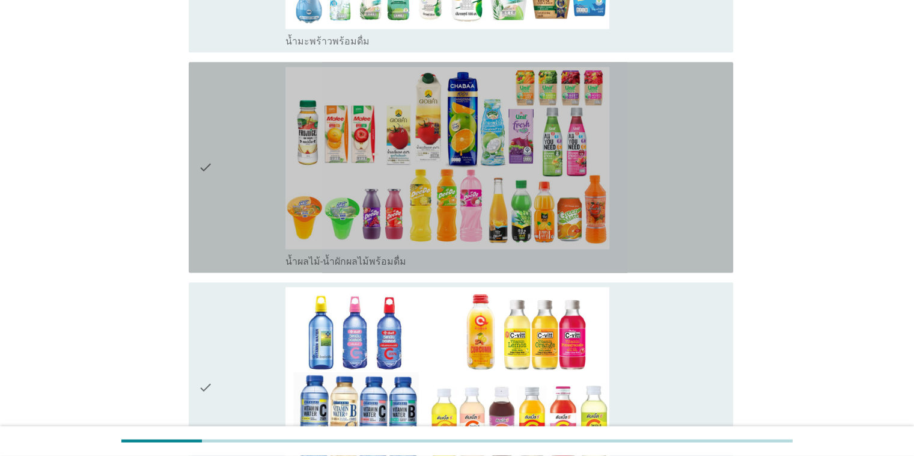
click at [203, 162] on icon "check" at bounding box center [205, 167] width 14 height 201
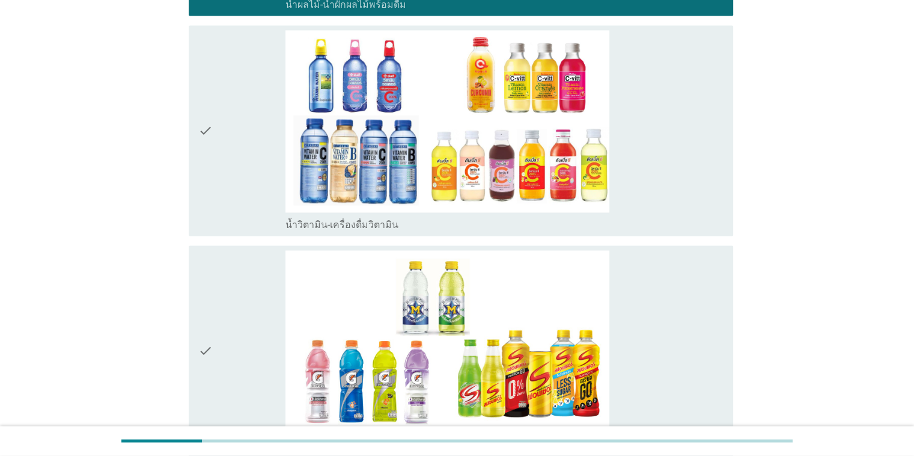
scroll to position [1924, 0]
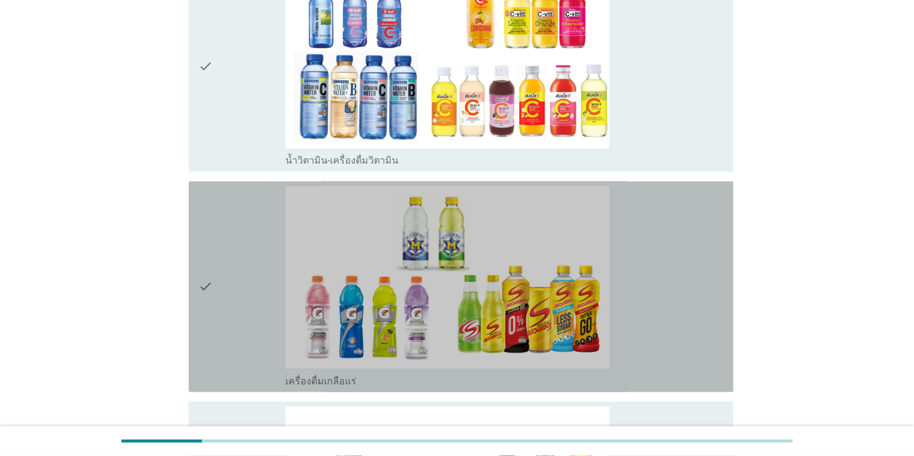
click at [207, 290] on icon "check" at bounding box center [205, 286] width 14 height 201
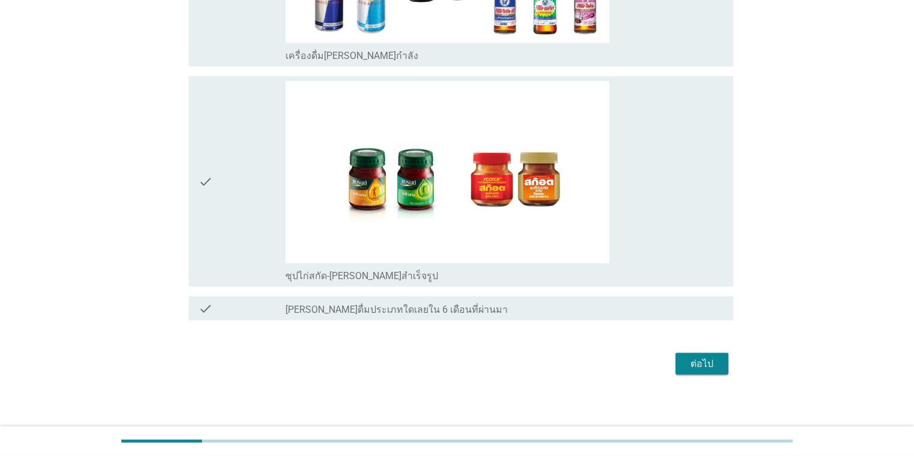
scroll to position [2471, 0]
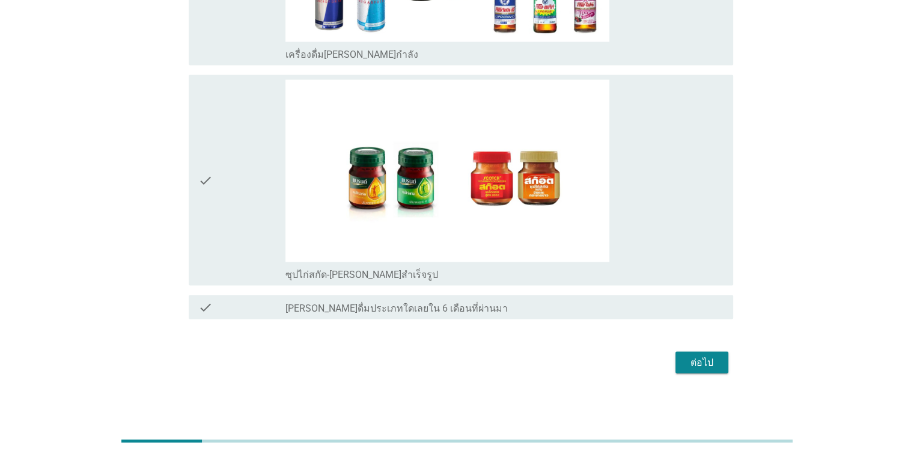
click at [594, 367] on button "ต่อไป" at bounding box center [702, 363] width 53 height 22
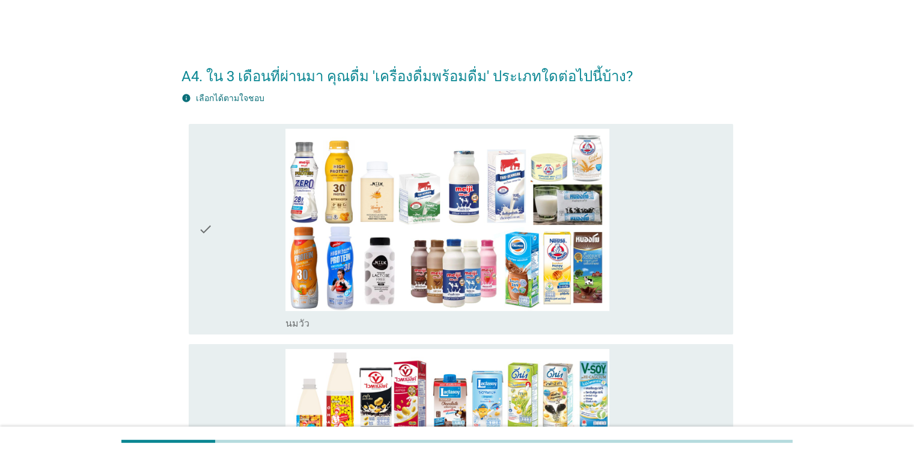
scroll to position [160, 0]
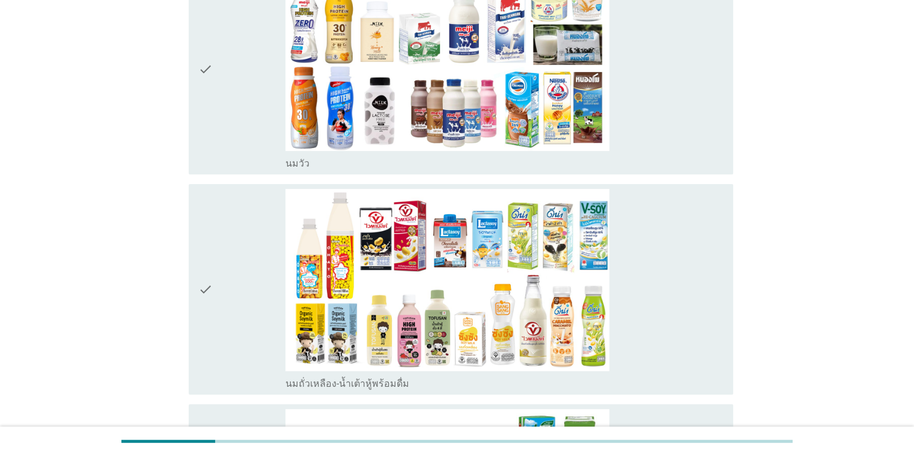
click at [202, 292] on icon "check" at bounding box center [205, 289] width 14 height 201
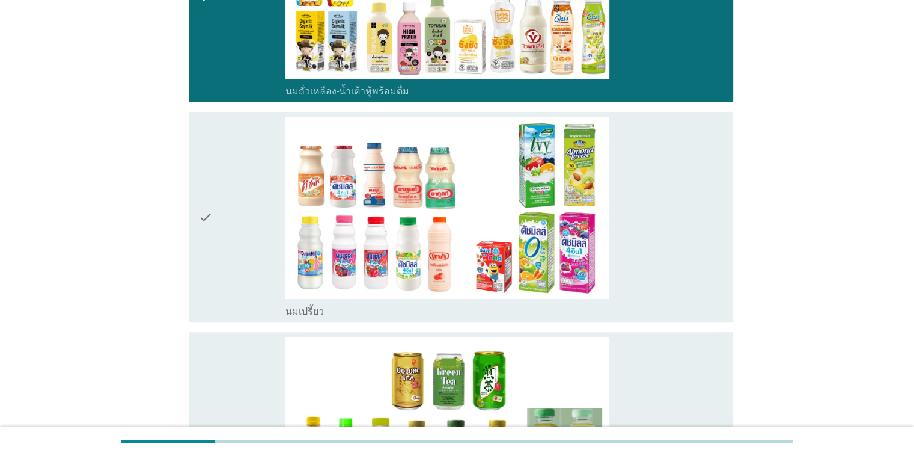
scroll to position [481, 0]
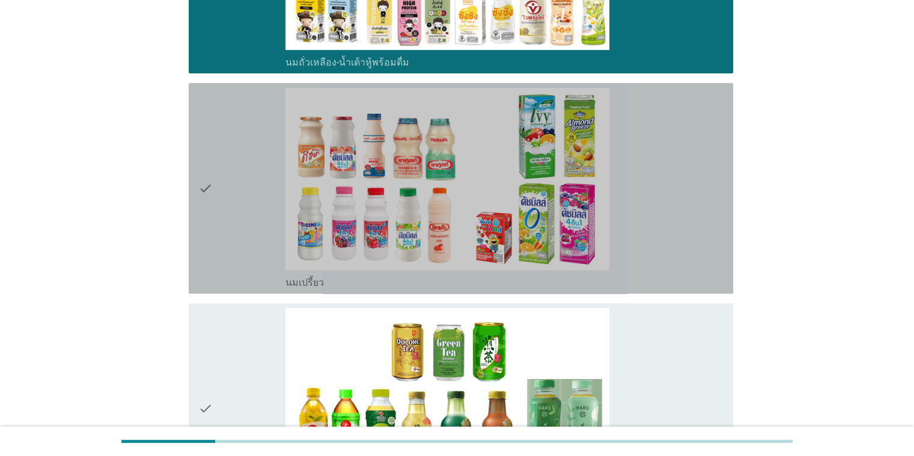
click at [207, 192] on icon "check" at bounding box center [205, 188] width 14 height 201
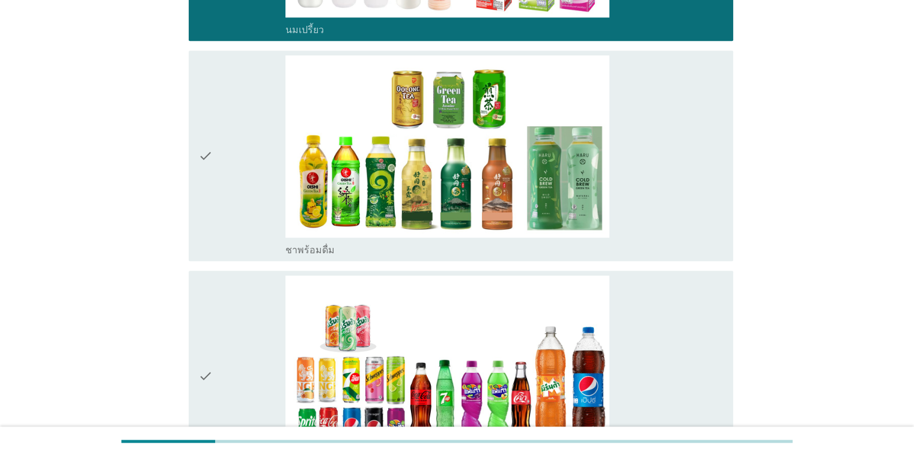
scroll to position [801, 0]
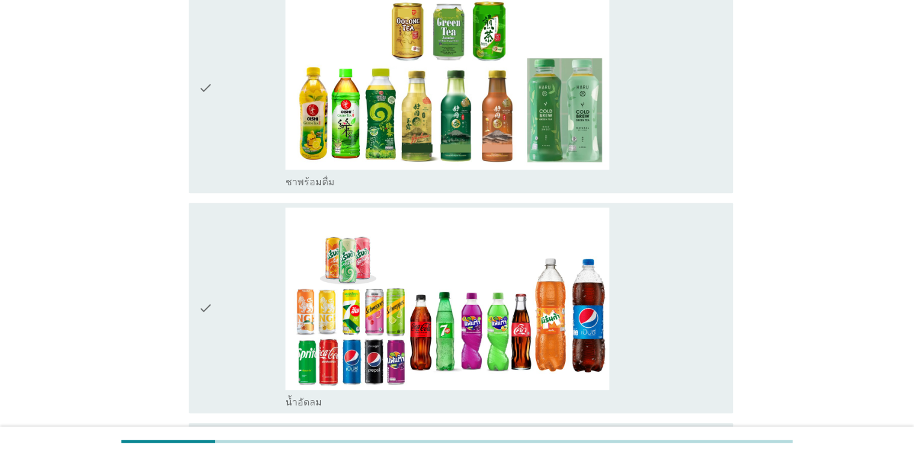
click at [216, 309] on div "check" at bounding box center [242, 307] width 88 height 201
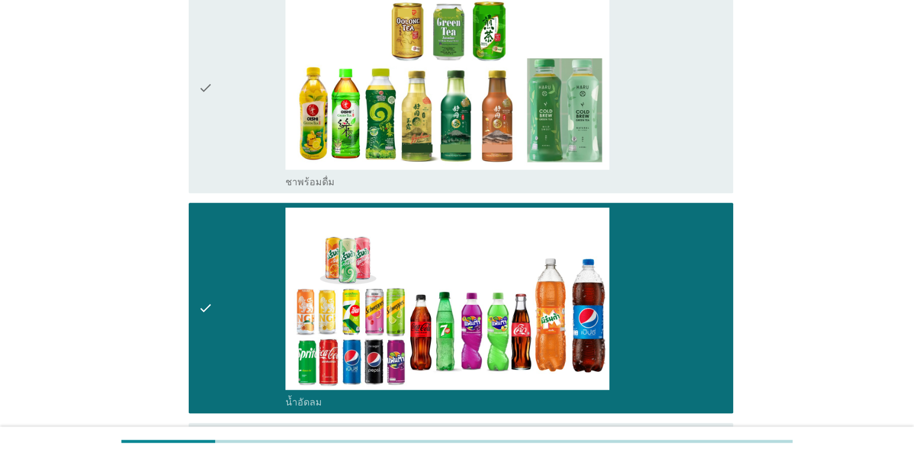
click at [212, 82] on icon "check" at bounding box center [205, 87] width 14 height 201
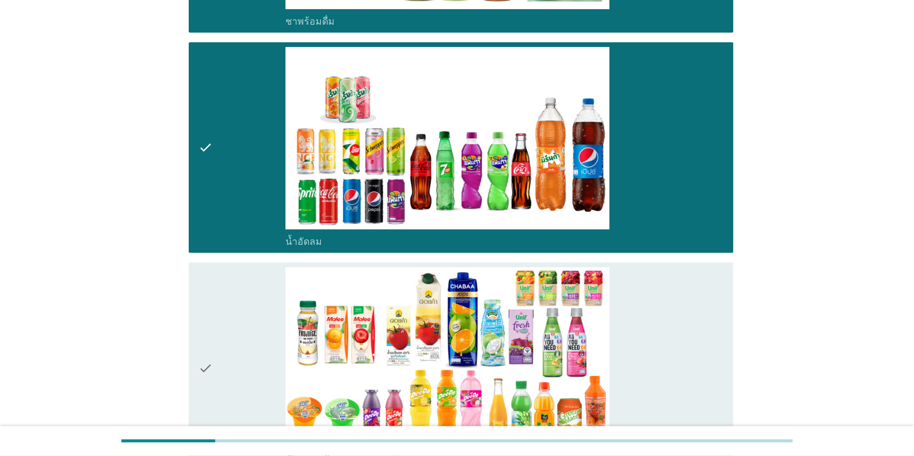
scroll to position [1122, 0]
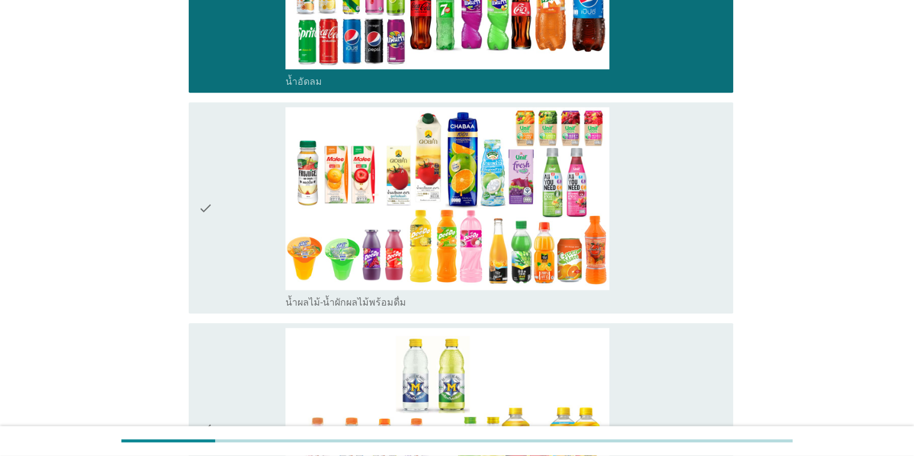
click at [197, 204] on div "check check_box น้ำผลไม้-น้ำผักผลไม้พร้อมดื่ม" at bounding box center [461, 207] width 545 height 210
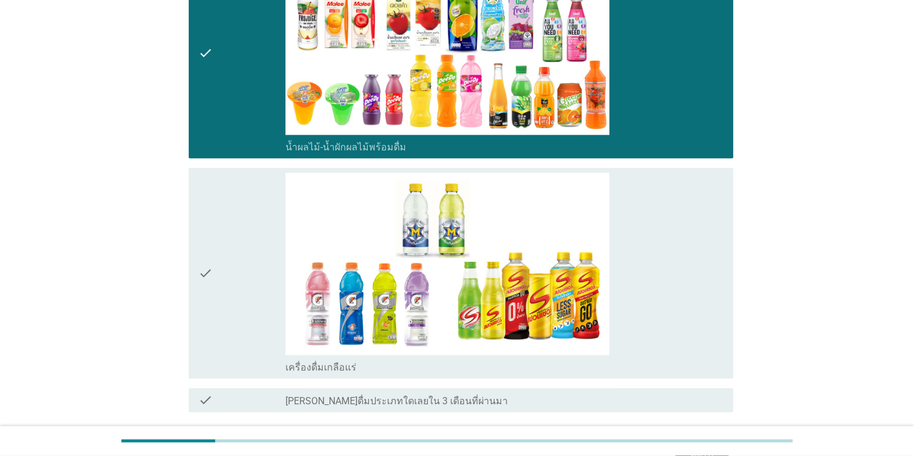
scroll to position [1371, 0]
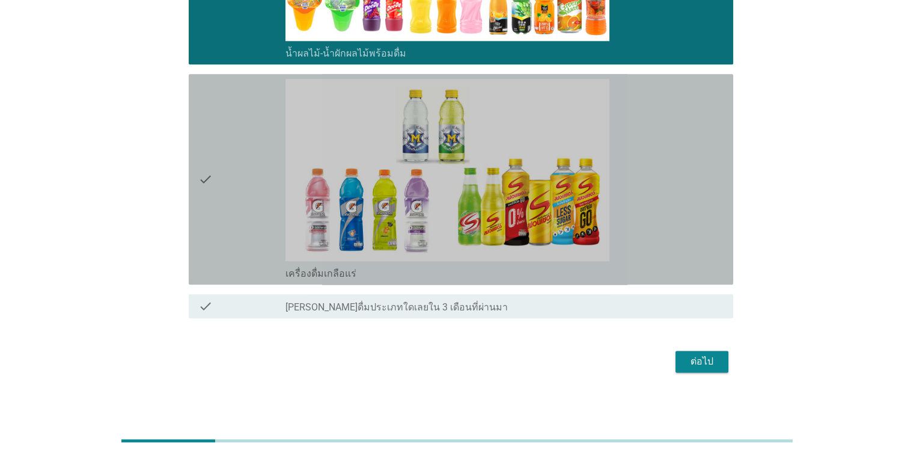
click at [222, 176] on div "check" at bounding box center [242, 179] width 88 height 201
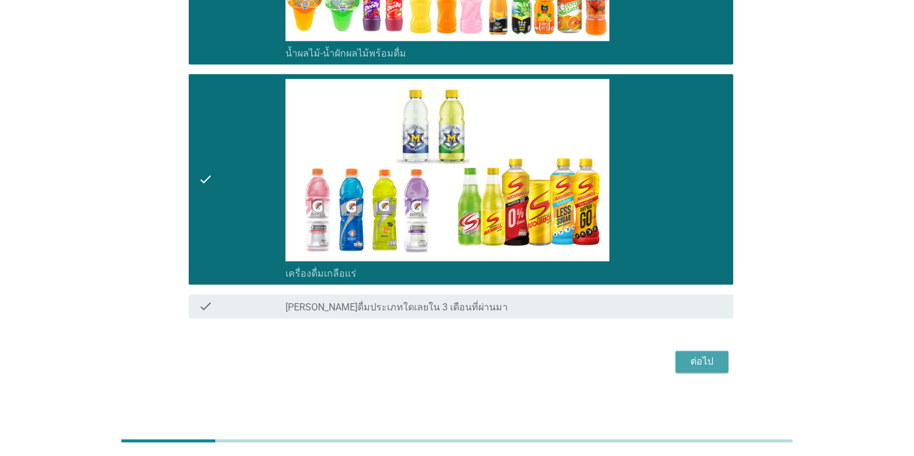
click at [594, 366] on div "ต่อไป" at bounding box center [702, 361] width 34 height 14
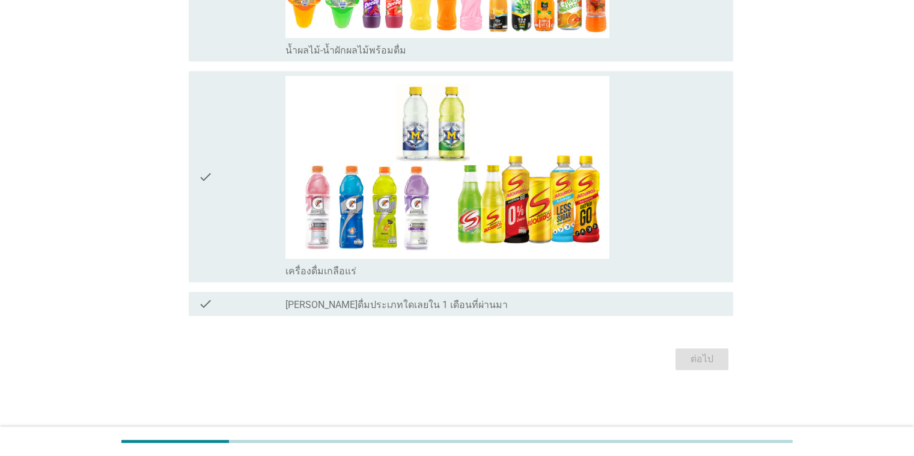
scroll to position [0, 0]
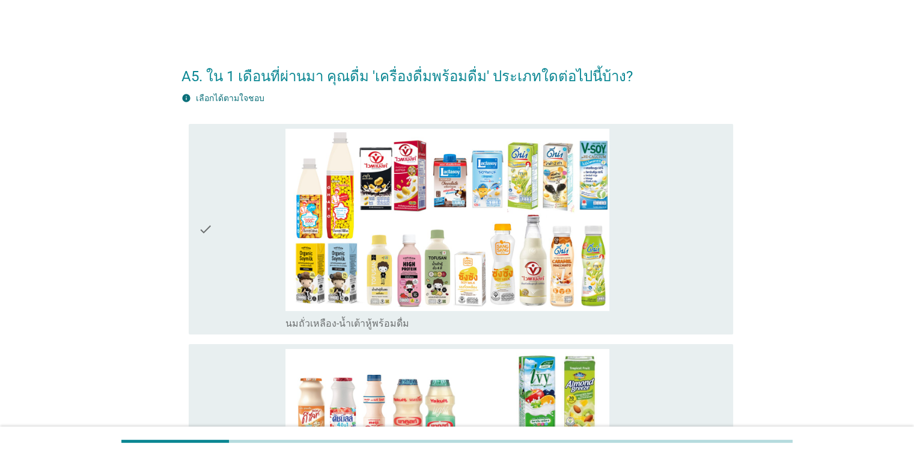
click at [198, 234] on icon "check" at bounding box center [205, 229] width 14 height 201
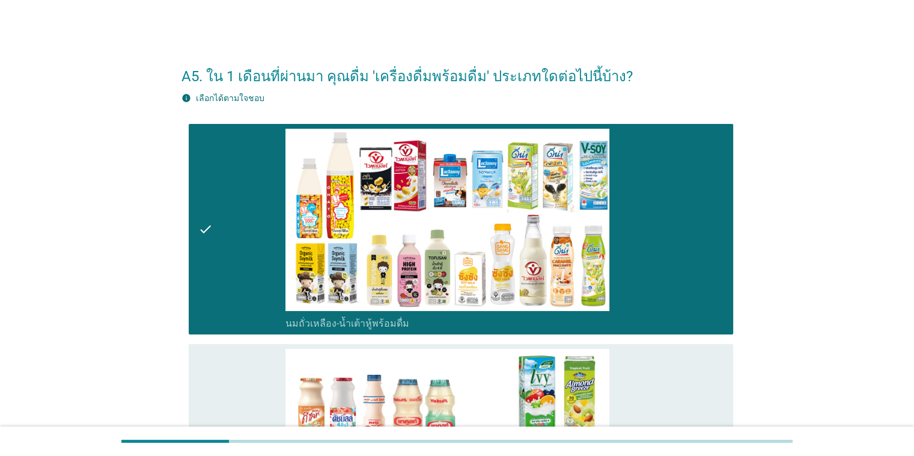
scroll to position [160, 0]
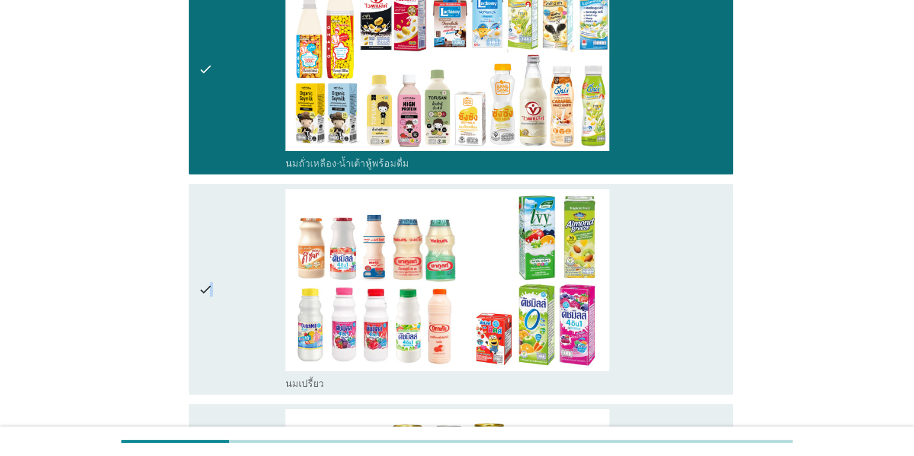
click at [211, 277] on icon "check" at bounding box center [205, 289] width 14 height 201
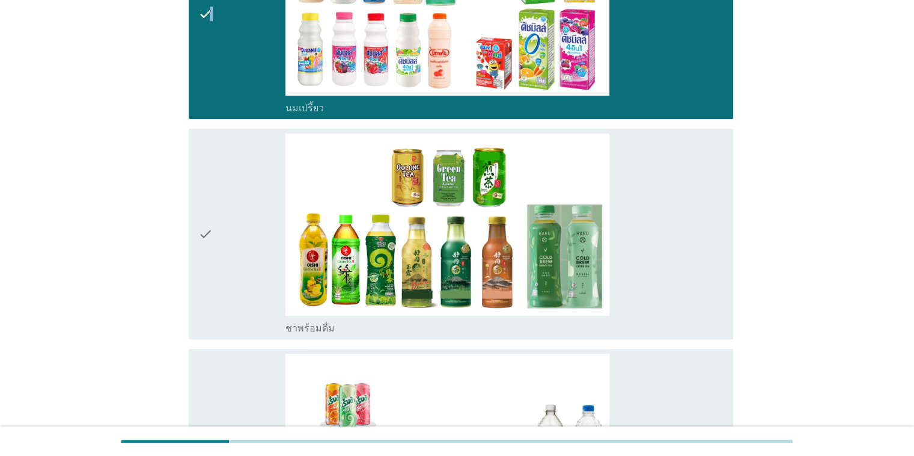
scroll to position [481, 0]
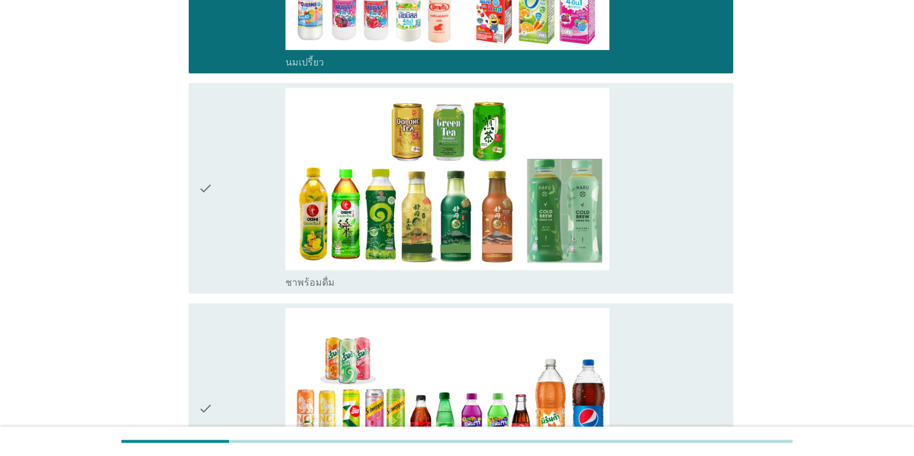
click at [212, 189] on icon "check" at bounding box center [205, 188] width 14 height 201
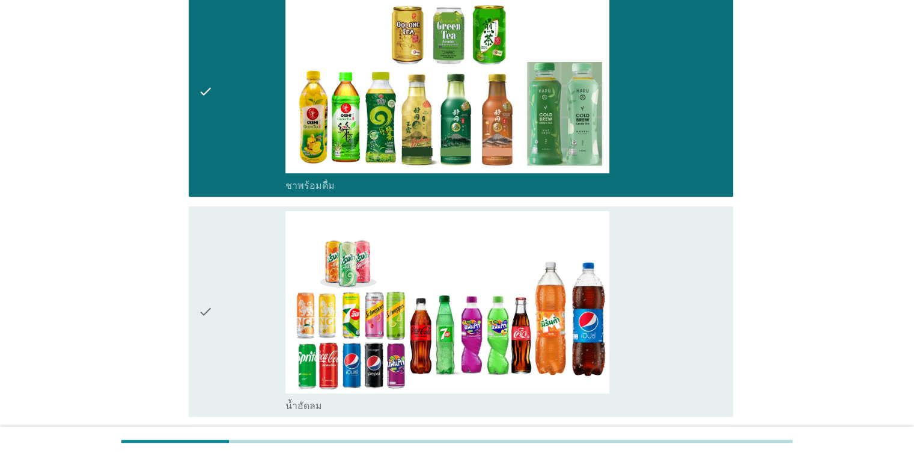
scroll to position [641, 0]
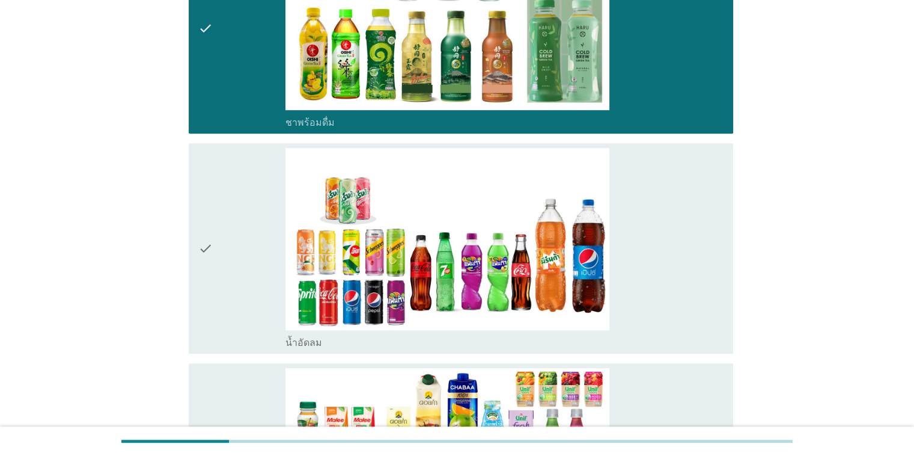
click at [209, 256] on icon "check" at bounding box center [205, 248] width 14 height 201
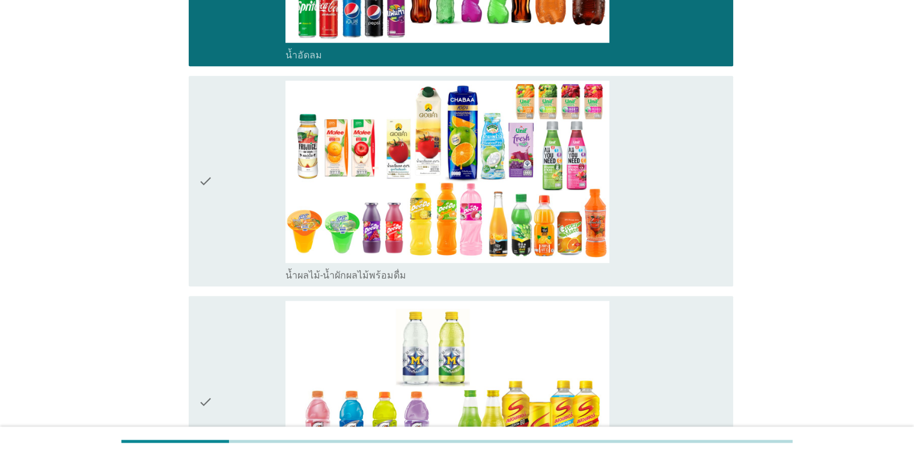
scroll to position [962, 0]
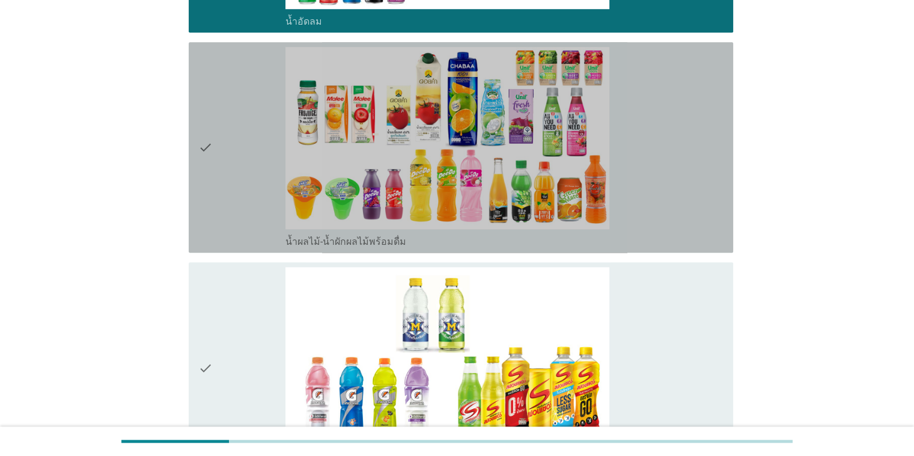
click at [209, 158] on icon "check" at bounding box center [205, 147] width 14 height 201
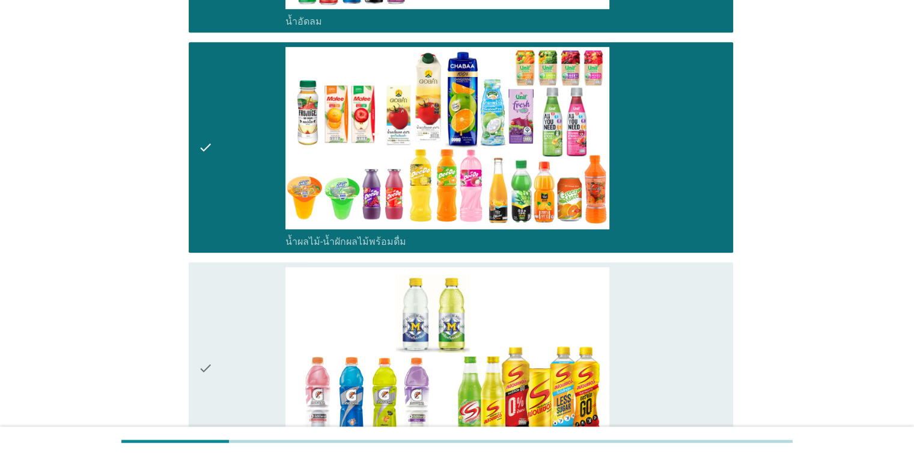
scroll to position [1122, 0]
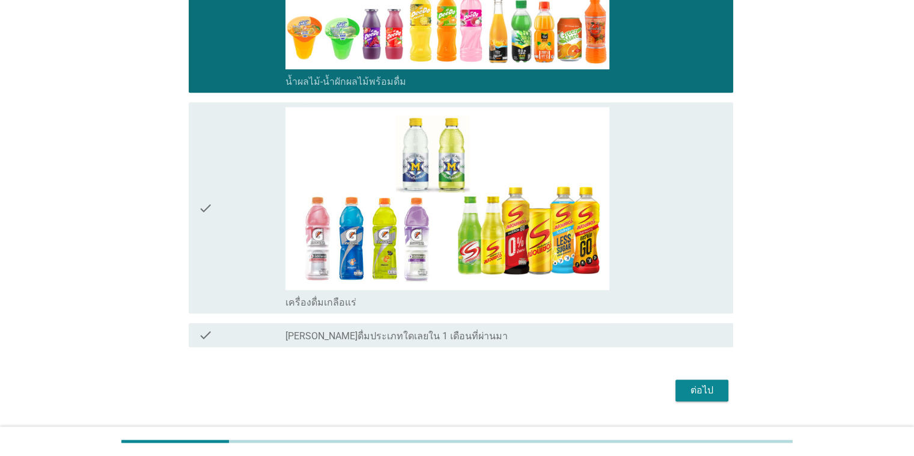
click at [201, 214] on icon "check" at bounding box center [205, 207] width 14 height 201
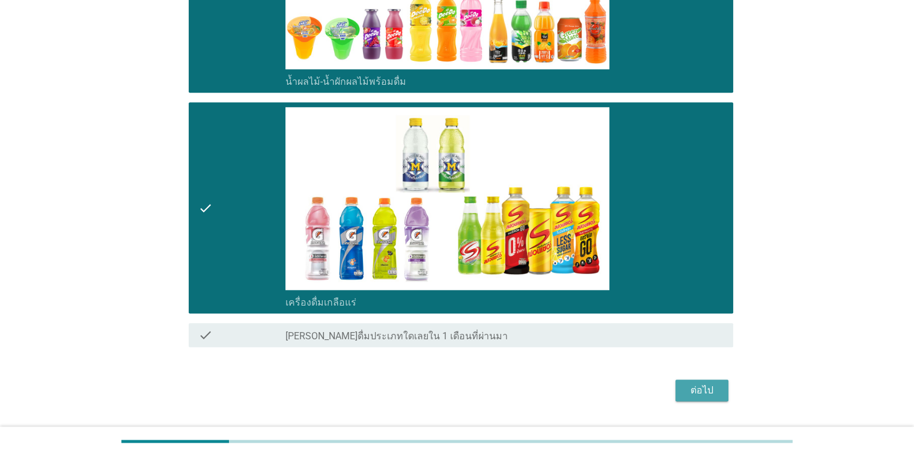
click at [594, 386] on div "ต่อไป" at bounding box center [702, 390] width 34 height 14
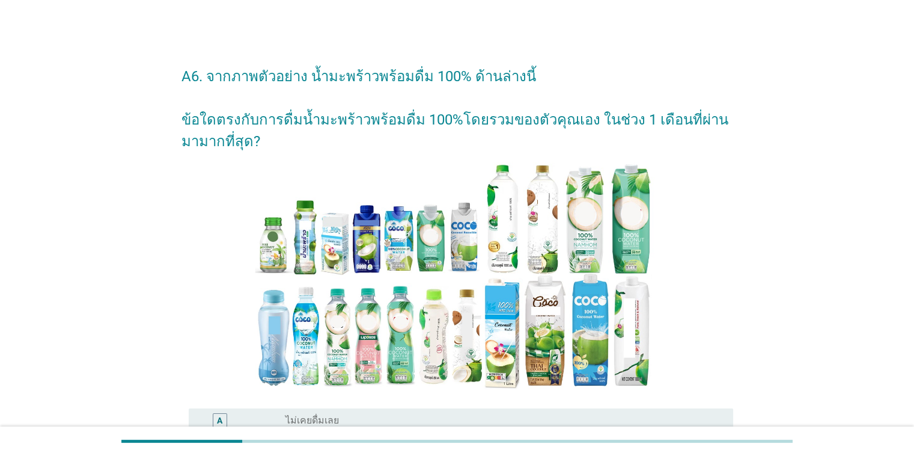
scroll to position [161, 0]
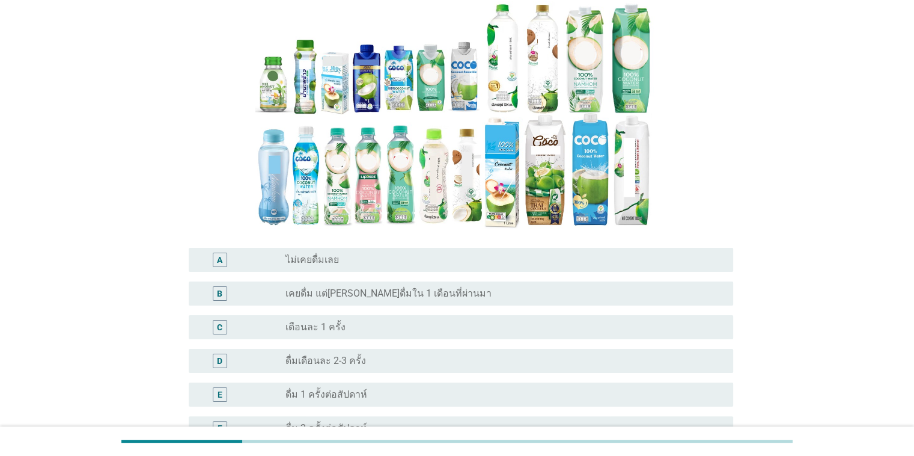
click at [216, 292] on div "B" at bounding box center [220, 293] width 14 height 14
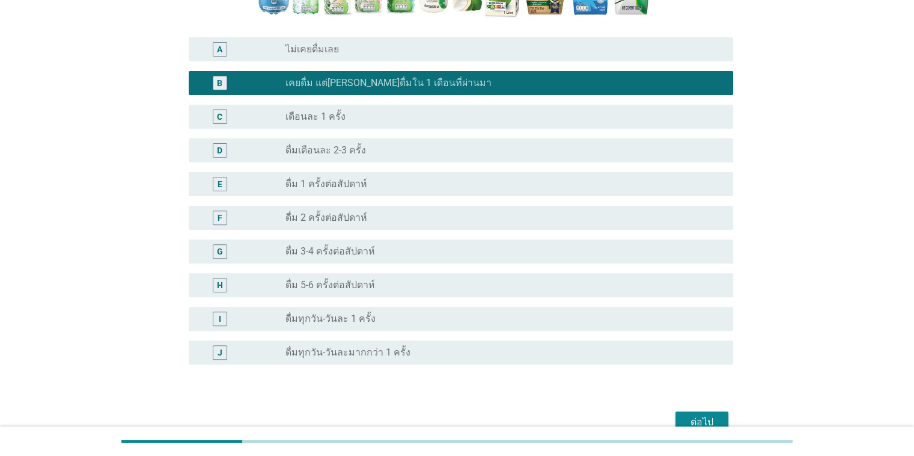
scroll to position [434, 0]
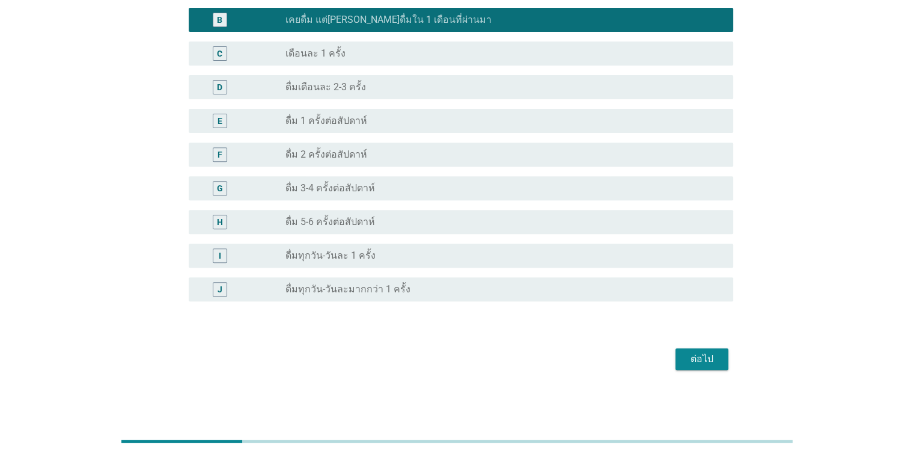
click at [594, 357] on div "ต่อไป" at bounding box center [702, 359] width 34 height 14
